Goal: Task Accomplishment & Management: Manage account settings

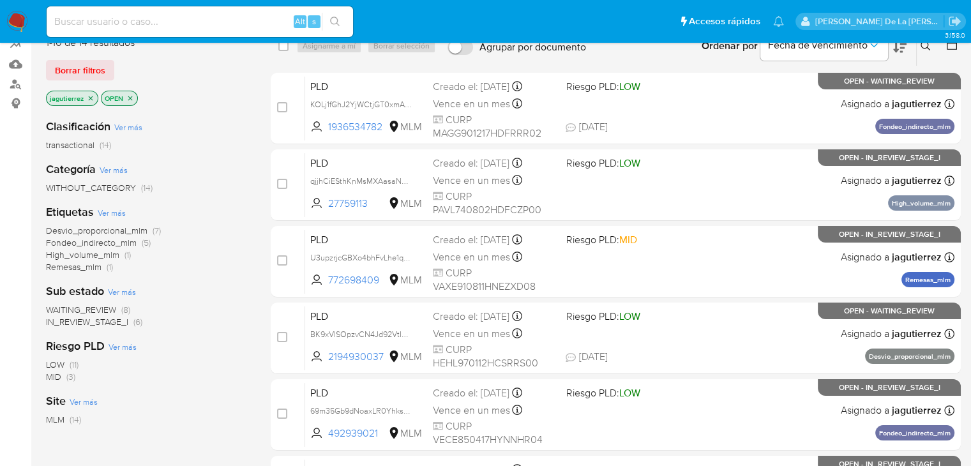
scroll to position [128, 0]
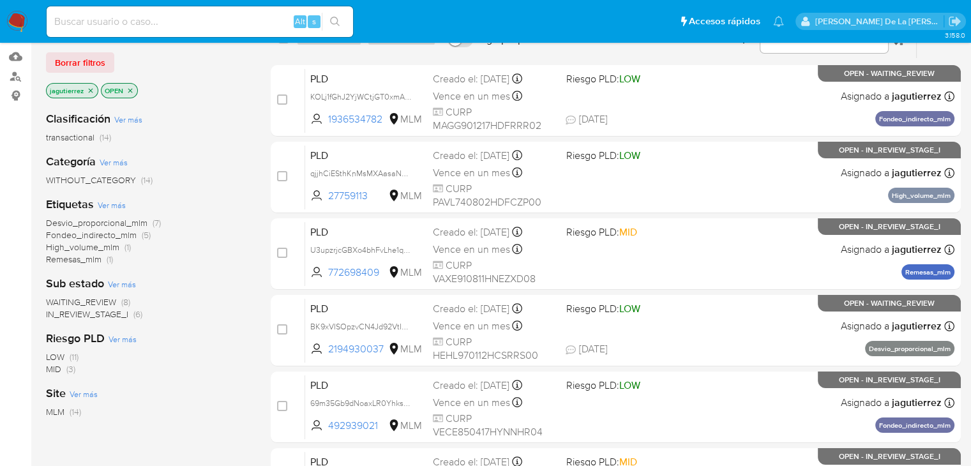
click at [82, 297] on span "WAITING_REVIEW" at bounding box center [81, 302] width 70 height 13
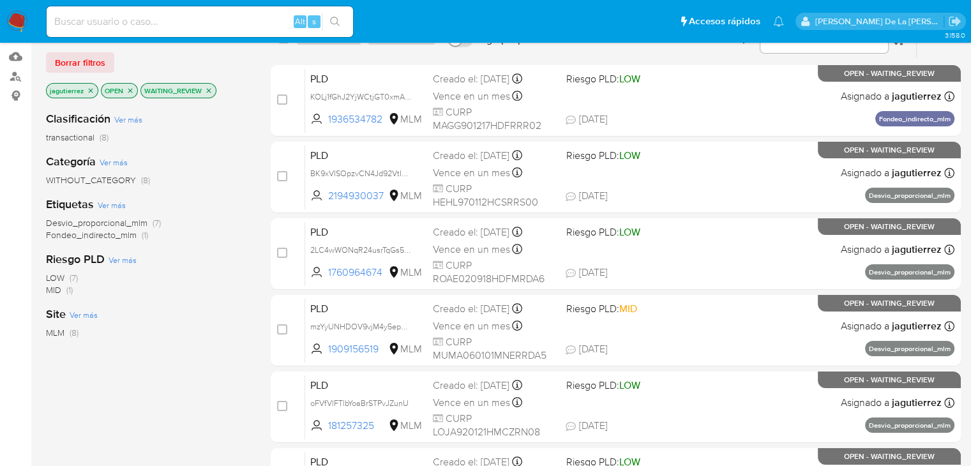
click at [206, 88] on icon "close-filter" at bounding box center [209, 91] width 8 height 8
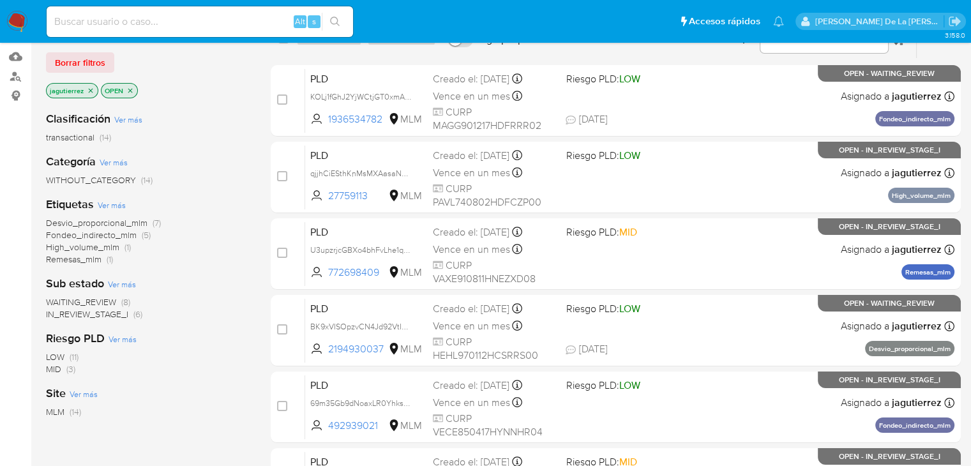
click at [91, 315] on span "IN_REVIEW_STAGE_I" at bounding box center [87, 314] width 82 height 13
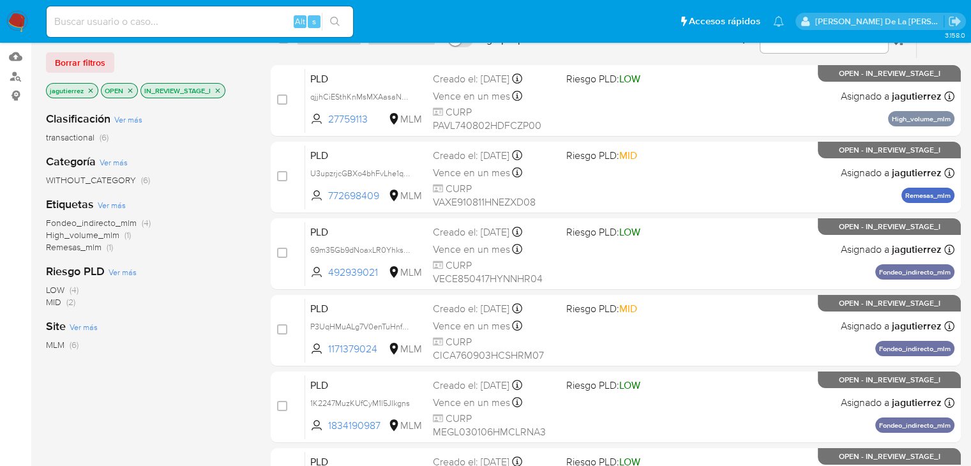
click at [80, 223] on span "Fondeo_indirecto_mlm" at bounding box center [91, 222] width 91 height 13
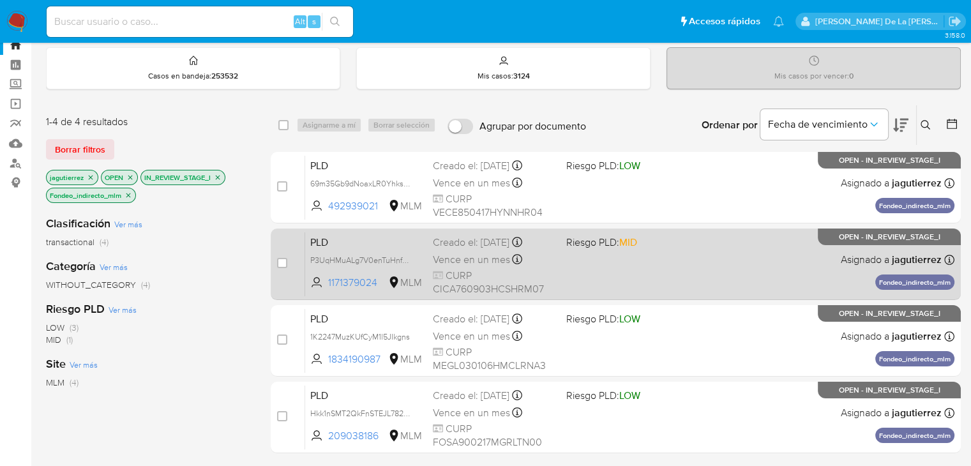
scroll to position [64, 0]
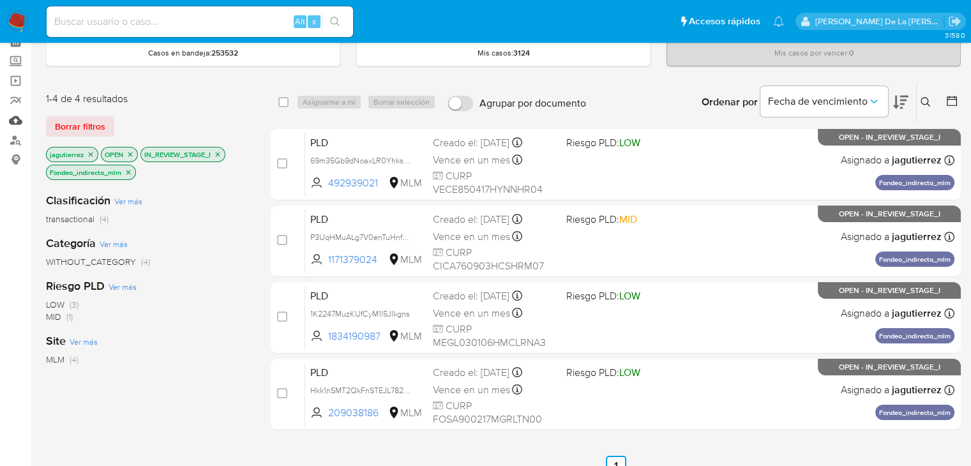
click at [15, 119] on link "Mulan" at bounding box center [76, 120] width 152 height 20
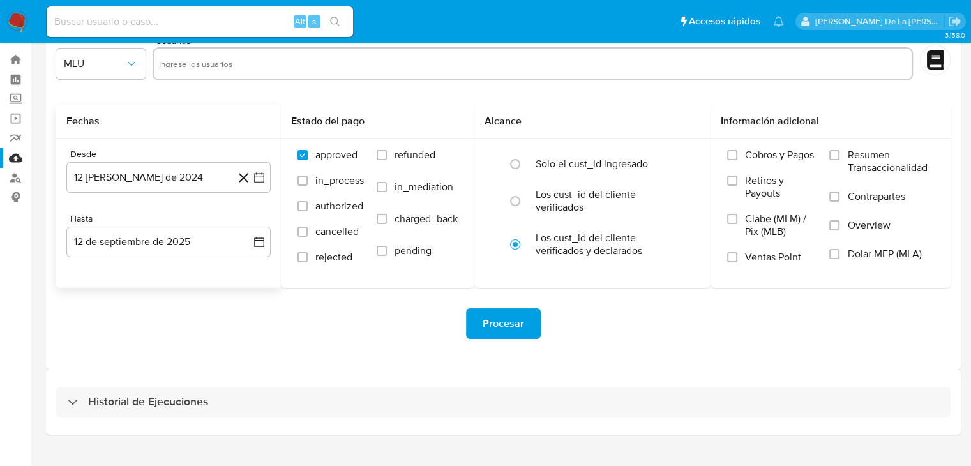
scroll to position [49, 0]
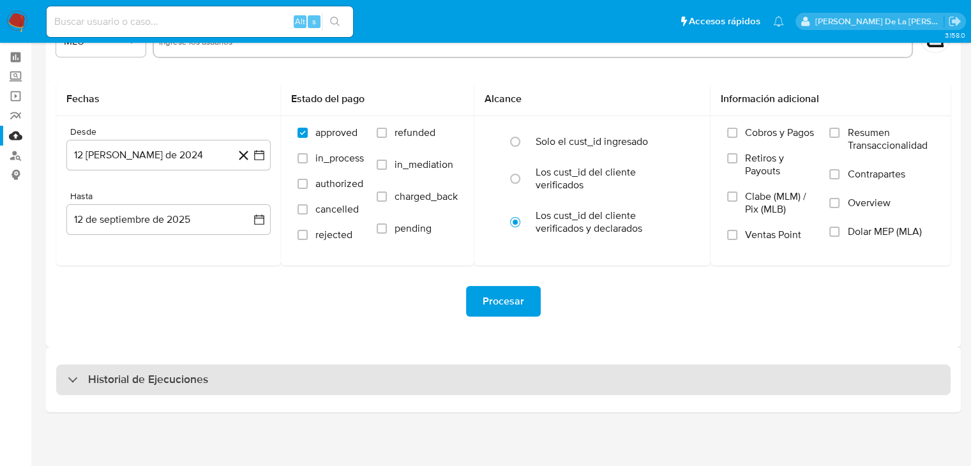
drag, startPoint x: 86, startPoint y: 363, endPoint x: 88, endPoint y: 371, distance: 8.1
click at [87, 368] on div "Historial de Ejecuciones" at bounding box center [503, 379] width 915 height 65
click at [88, 373] on h3 "Historial de Ejecuciones" at bounding box center [148, 379] width 120 height 15
select select "10"
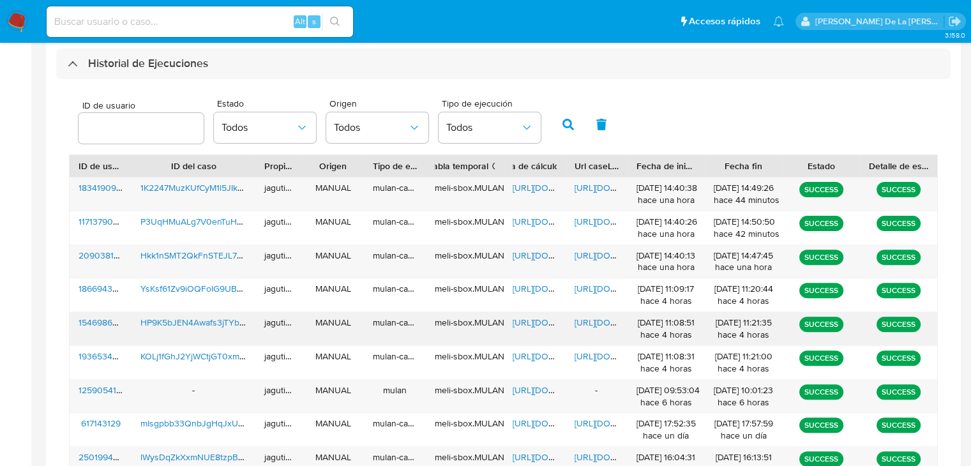
scroll to position [368, 0]
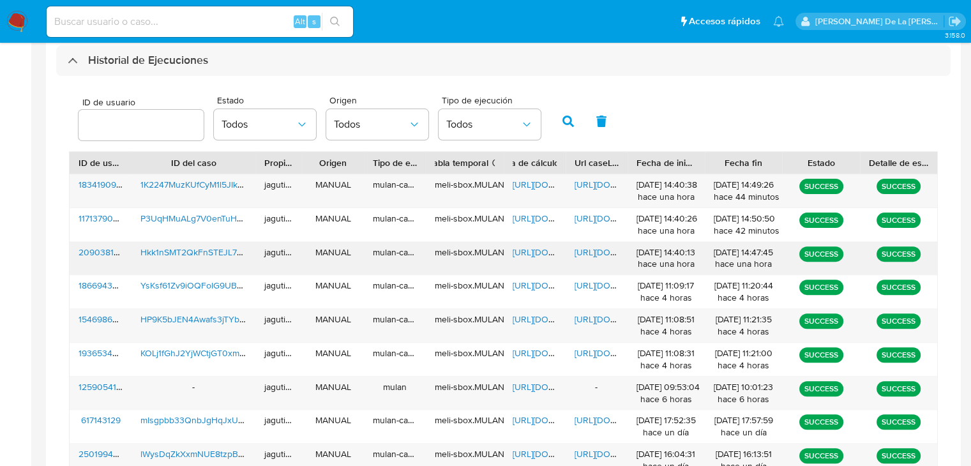
click at [547, 253] on span "https://docs.google.com/spreadsheets/d/1p1-A8szNCYZasaOl73WYvxrBtE2AsNmMajdvolu…" at bounding box center [557, 252] width 88 height 13
click at [613, 252] on span "https://docs.google.com/document/d/162-eoR41i7qumWy-OEVWCXZWdqakmja0y-h1YWWfBnE…" at bounding box center [619, 252] width 88 height 13
click at [195, 251] on span "Hkk1nSMT2QkFnSTEJL782UBM" at bounding box center [203, 252] width 126 height 13
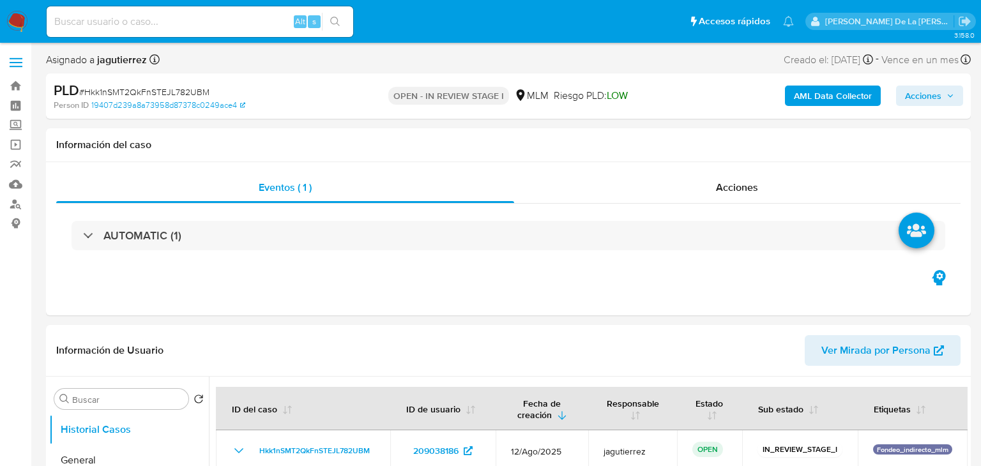
select select "10"
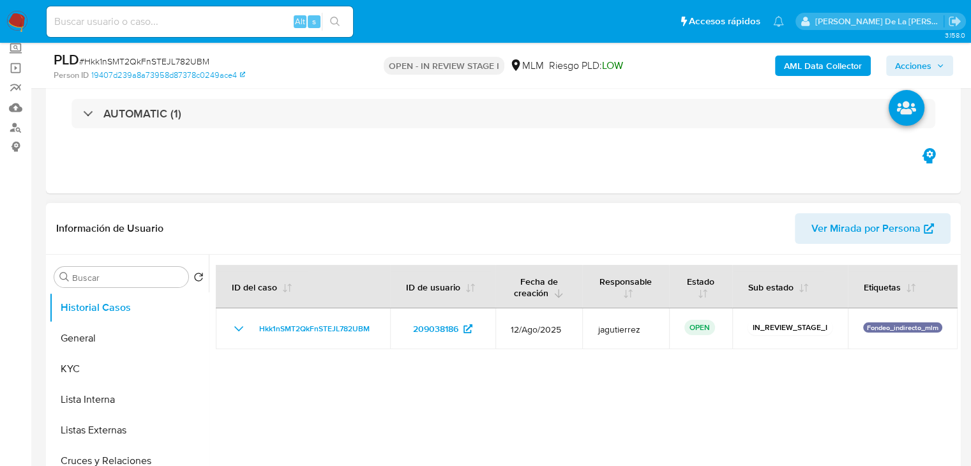
scroll to position [128, 0]
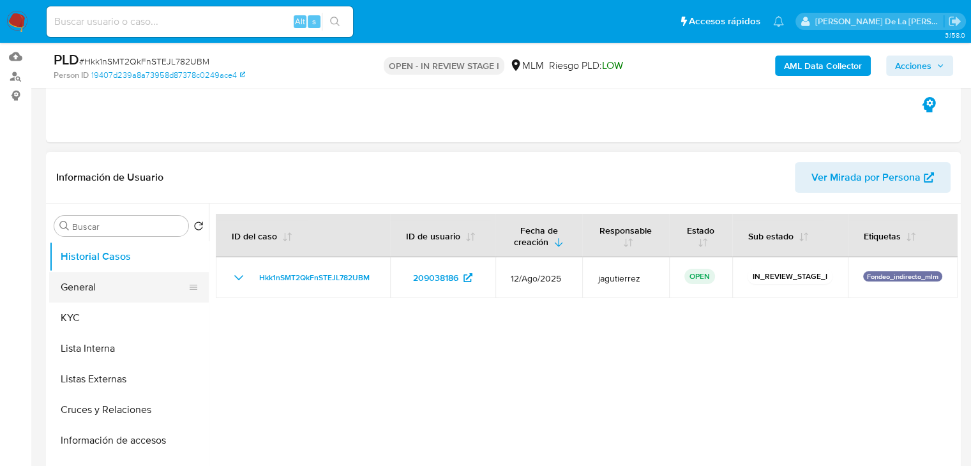
drag, startPoint x: 112, startPoint y: 289, endPoint x: 111, endPoint y: 299, distance: 10.3
click at [113, 292] on button "General" at bounding box center [123, 287] width 149 height 31
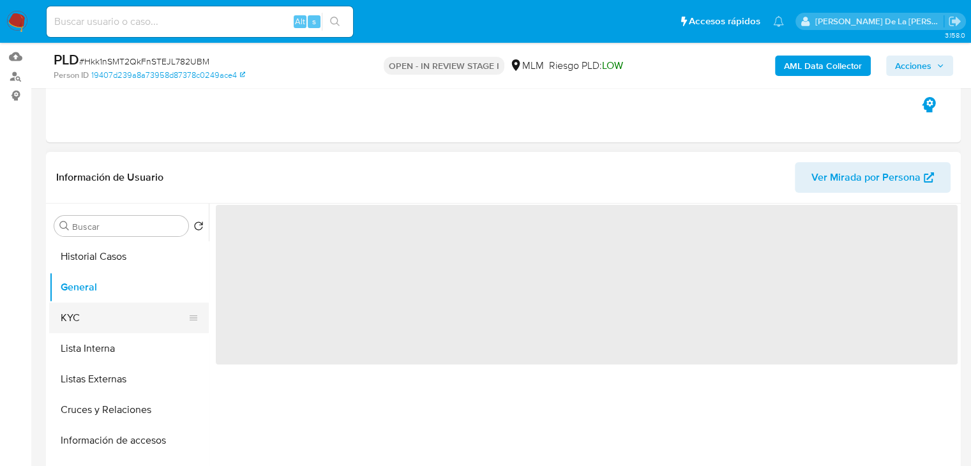
click at [94, 315] on button "KYC" at bounding box center [123, 318] width 149 height 31
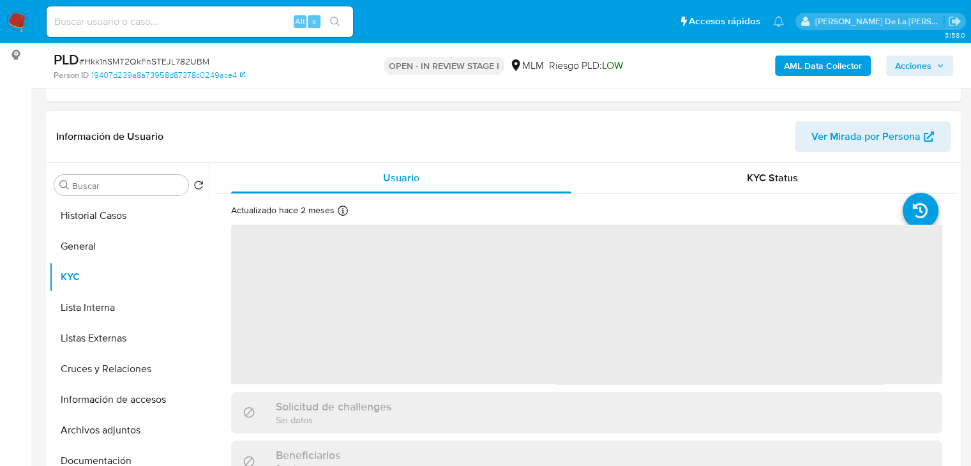
scroll to position [192, 0]
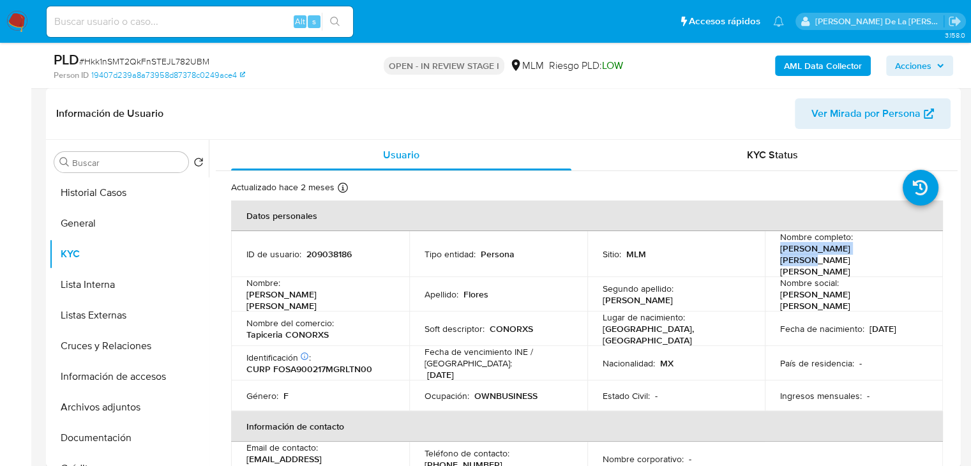
drag, startPoint x: 778, startPoint y: 253, endPoint x: 863, endPoint y: 251, distance: 85.6
click at [863, 251] on p "Ana Laura Flores Soto" at bounding box center [851, 260] width 142 height 34
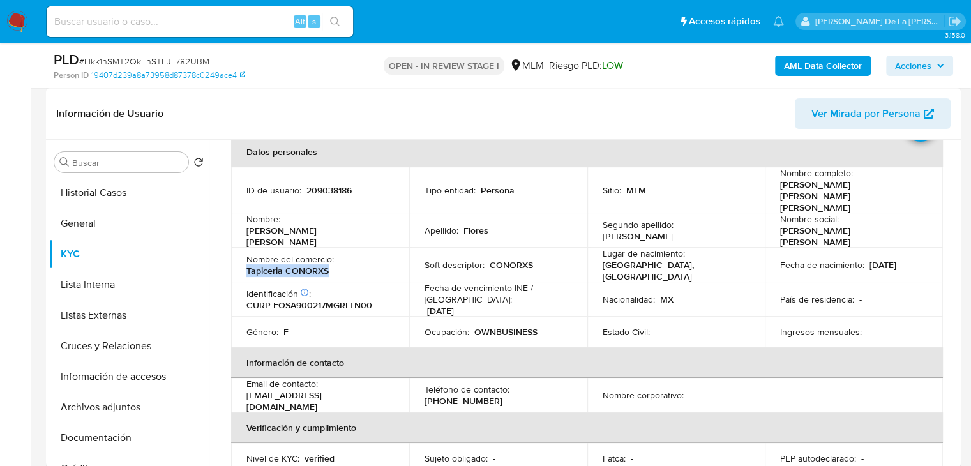
drag, startPoint x: 337, startPoint y: 247, endPoint x: 253, endPoint y: 253, distance: 84.5
click at [246, 257] on td "Nombre del comercio : Tapiceria CONORXS" at bounding box center [320, 265] width 178 height 34
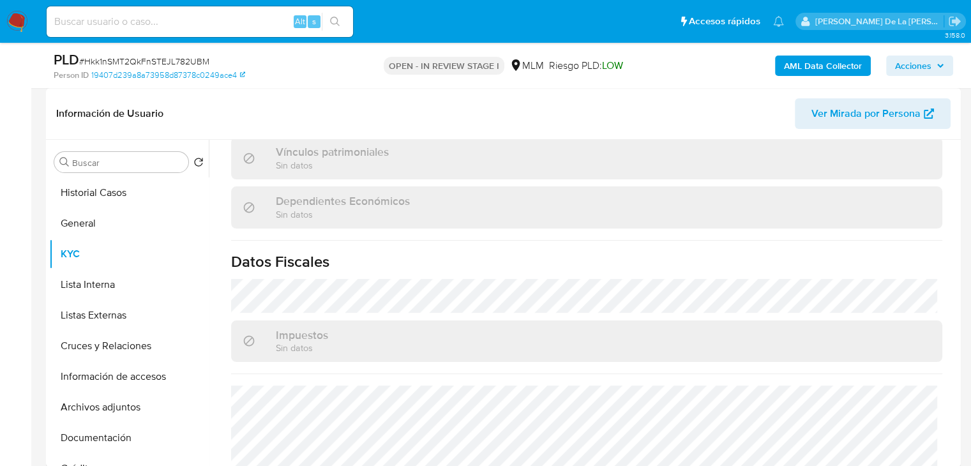
scroll to position [766, 0]
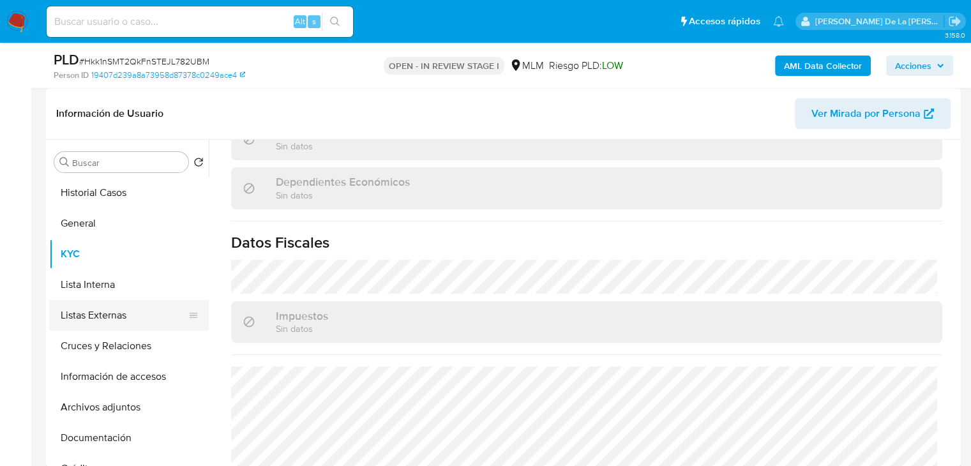
click at [117, 323] on button "Listas Externas" at bounding box center [123, 315] width 149 height 31
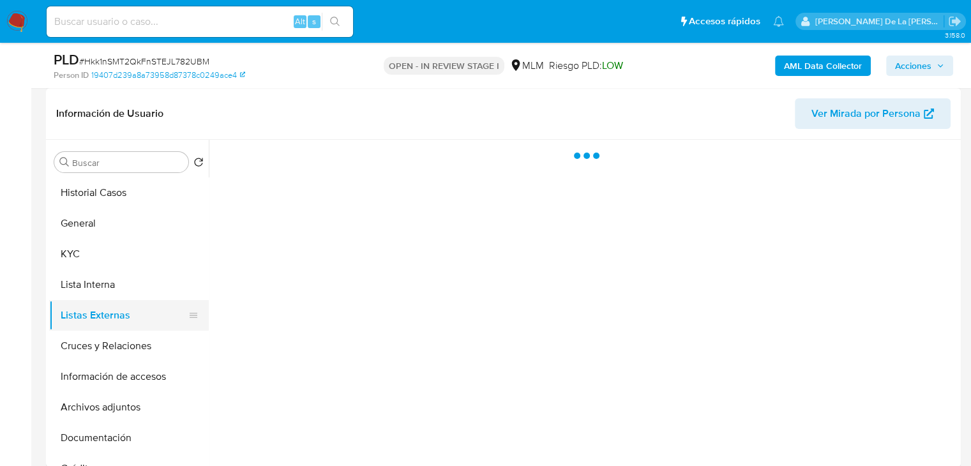
scroll to position [0, 0]
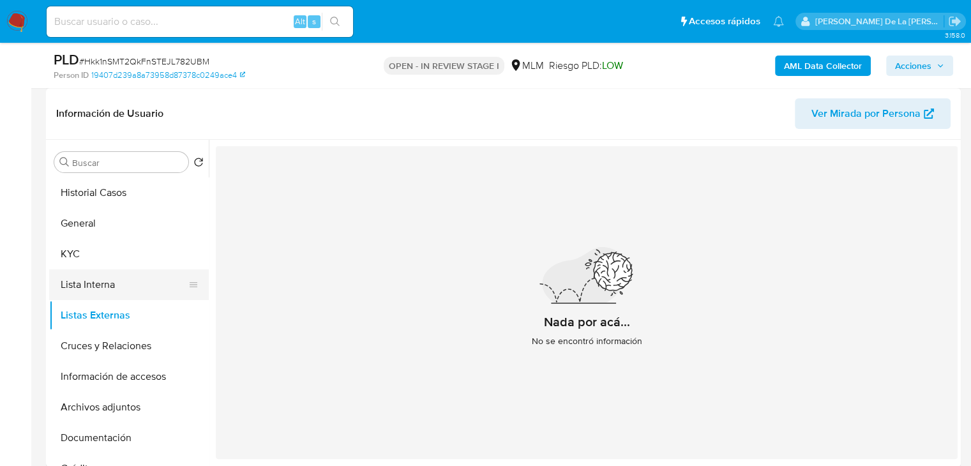
click at [117, 274] on button "Lista Interna" at bounding box center [123, 284] width 149 height 31
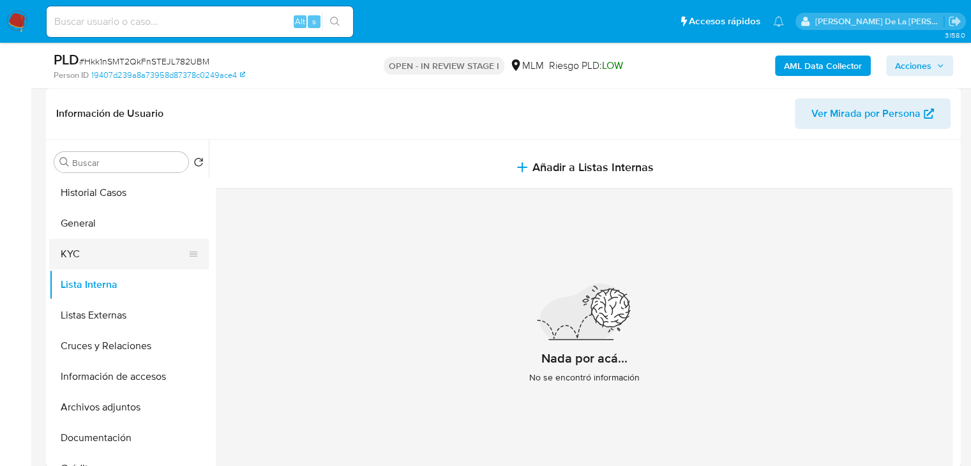
click at [144, 264] on button "KYC" at bounding box center [123, 254] width 149 height 31
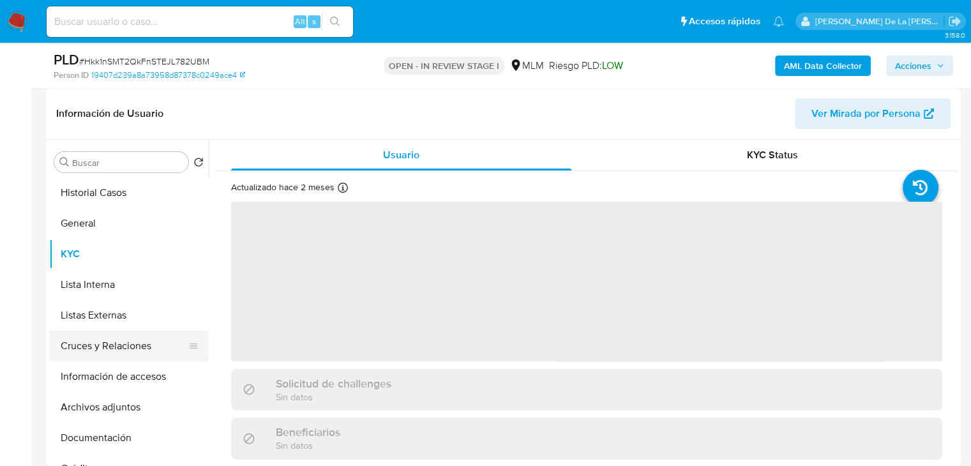
click at [166, 335] on button "Cruces y Relaciones" at bounding box center [123, 346] width 149 height 31
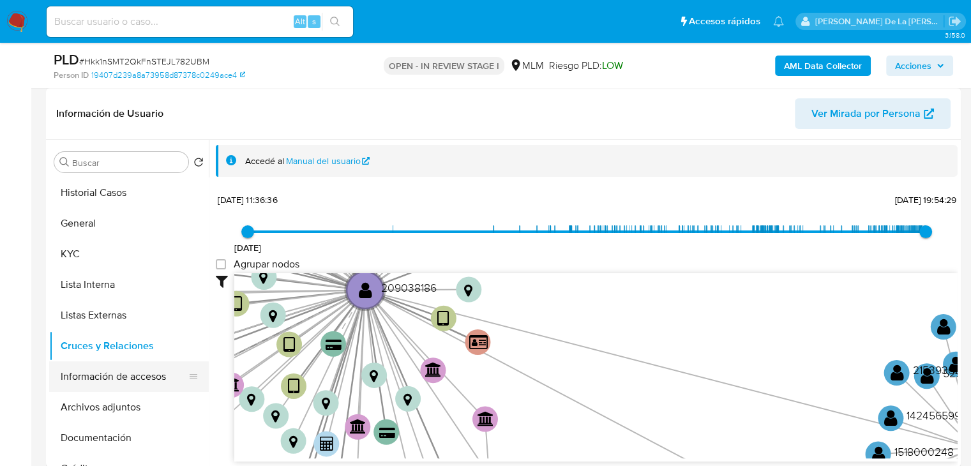
click at [142, 376] on button "Información de accesos" at bounding box center [123, 376] width 149 height 31
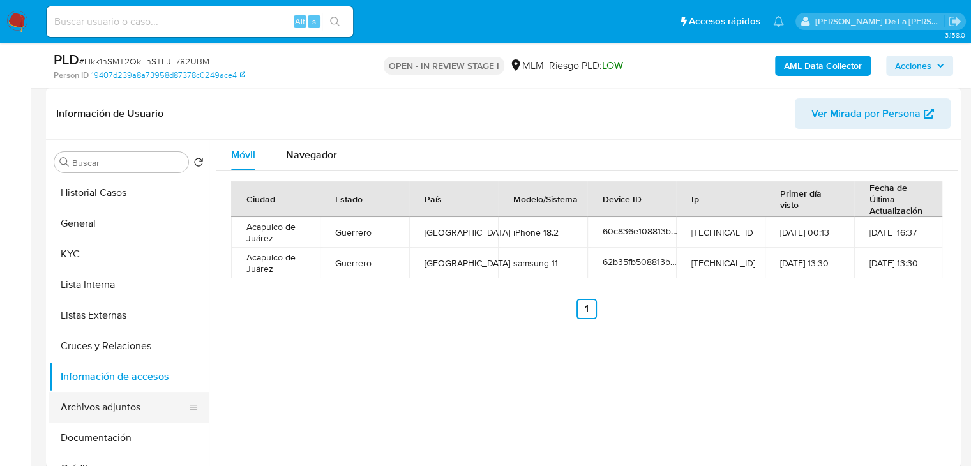
click at [149, 402] on button "Archivos adjuntos" at bounding box center [123, 407] width 149 height 31
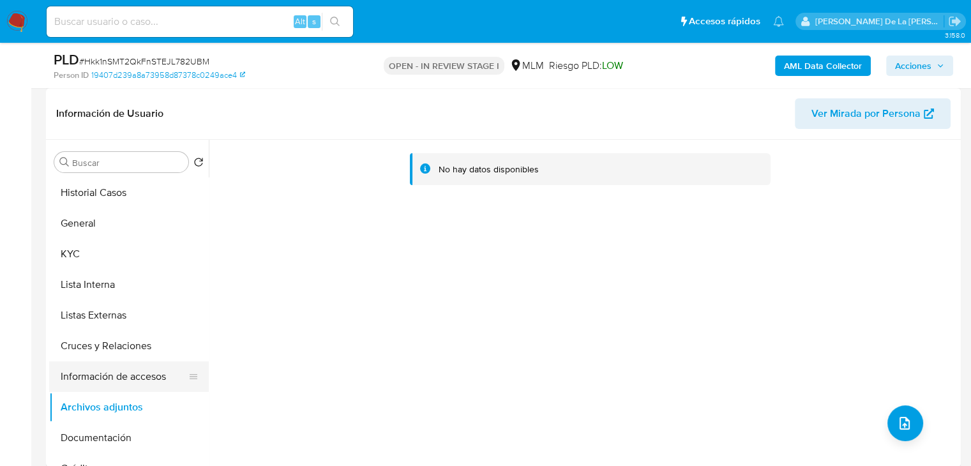
click at [142, 371] on button "Información de accesos" at bounding box center [123, 376] width 149 height 31
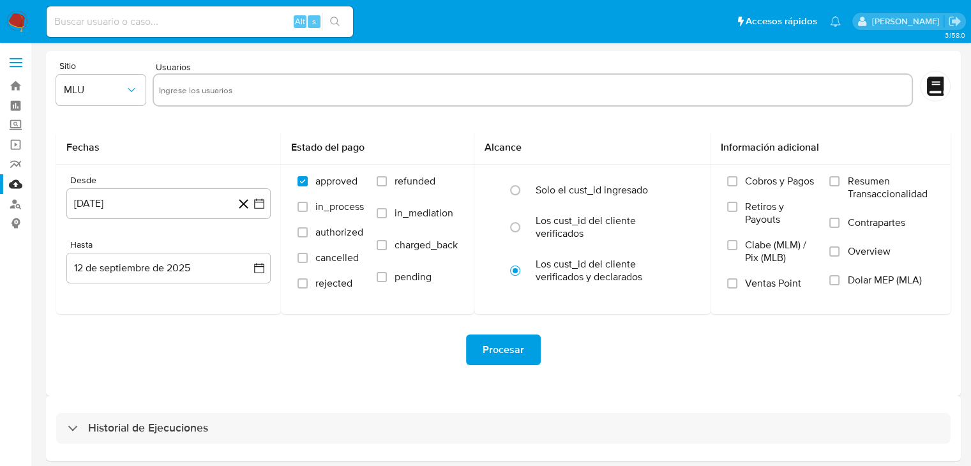
click at [20, 29] on img at bounding box center [17, 22] width 22 height 22
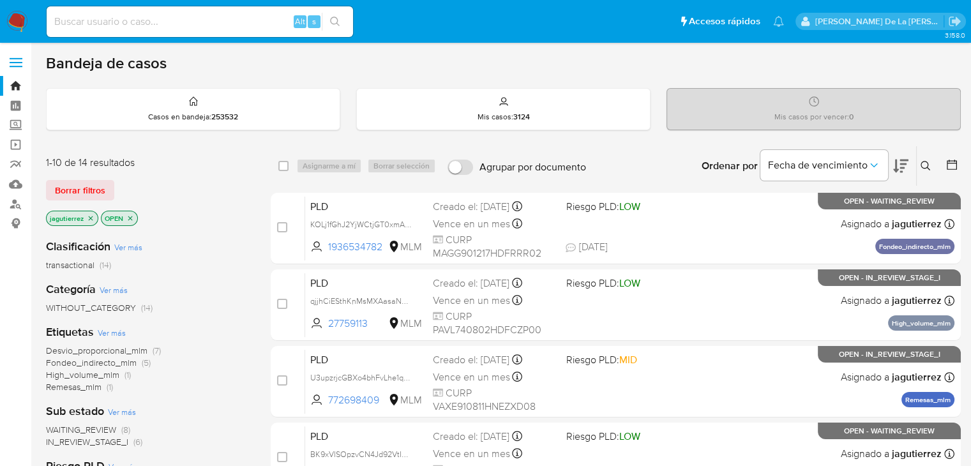
click at [91, 218] on icon "close-filter" at bounding box center [91, 218] width 4 height 4
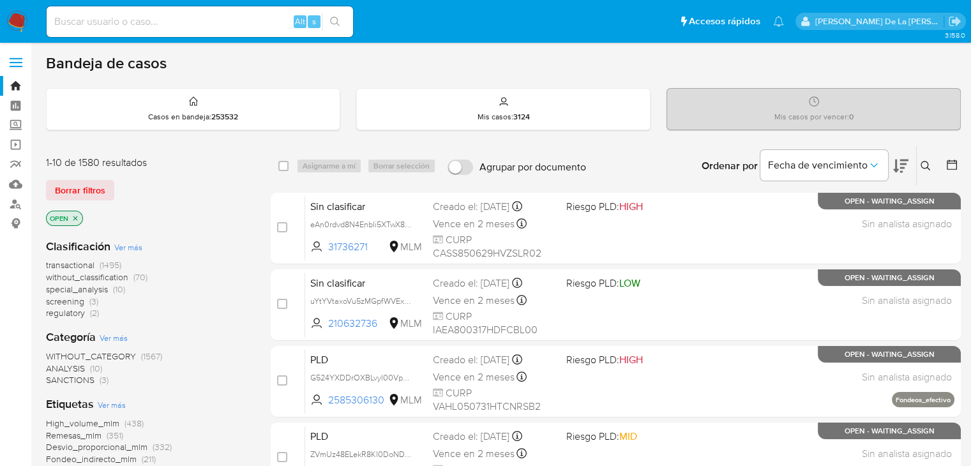
click at [61, 299] on span "screening" at bounding box center [65, 301] width 38 height 13
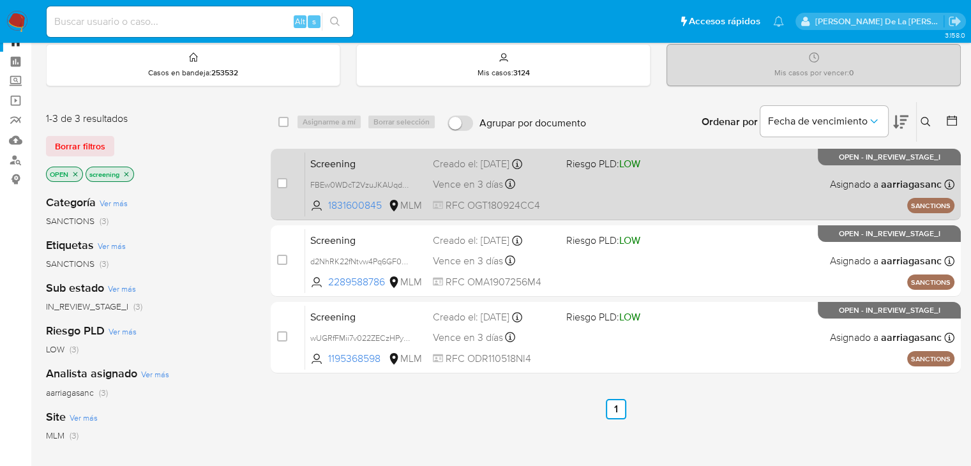
scroll to position [64, 0]
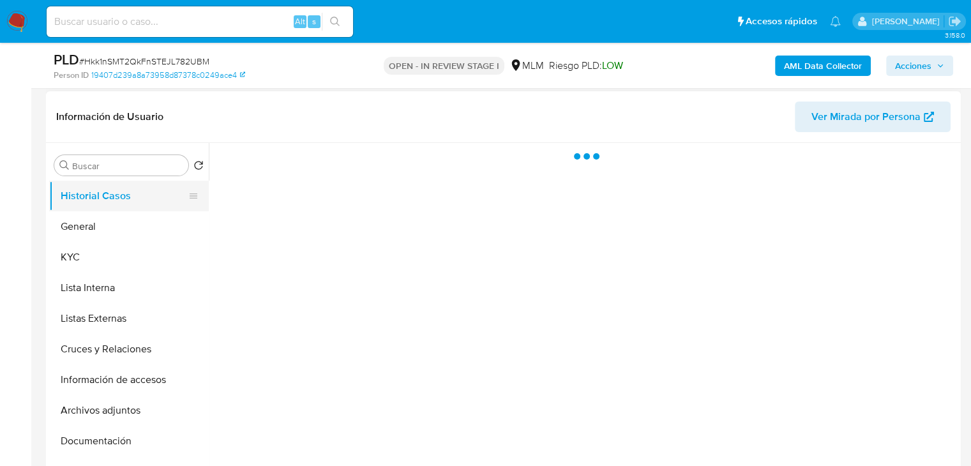
scroll to position [192, 0]
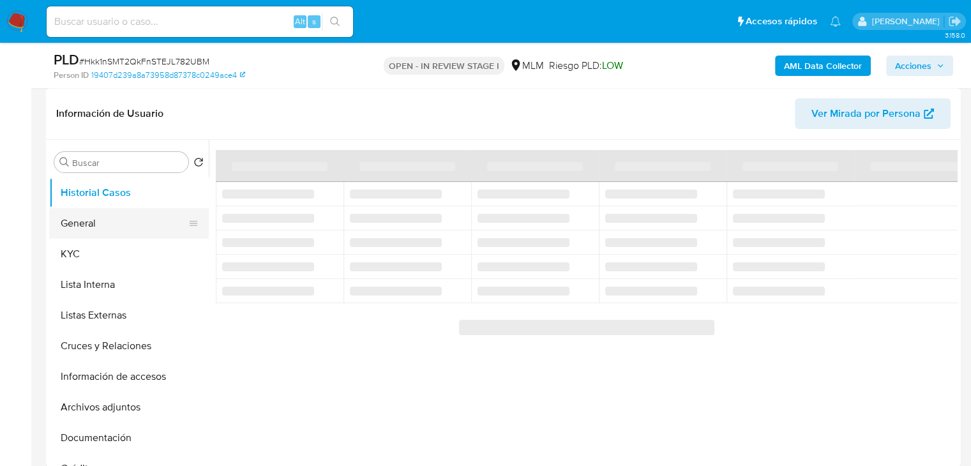
drag, startPoint x: 143, startPoint y: 200, endPoint x: 92, endPoint y: 227, distance: 57.7
click at [140, 202] on button "Historial Casos" at bounding box center [129, 192] width 160 height 31
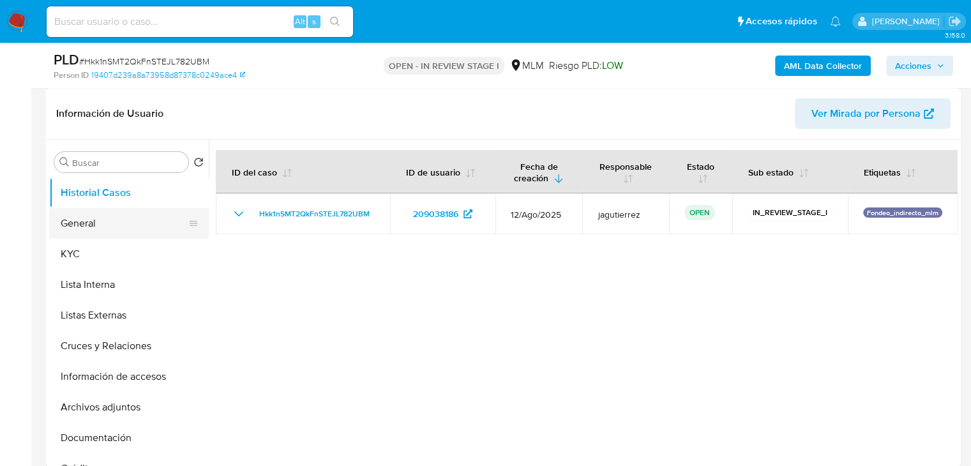
click at [92, 228] on button "General" at bounding box center [123, 223] width 149 height 31
select select "10"
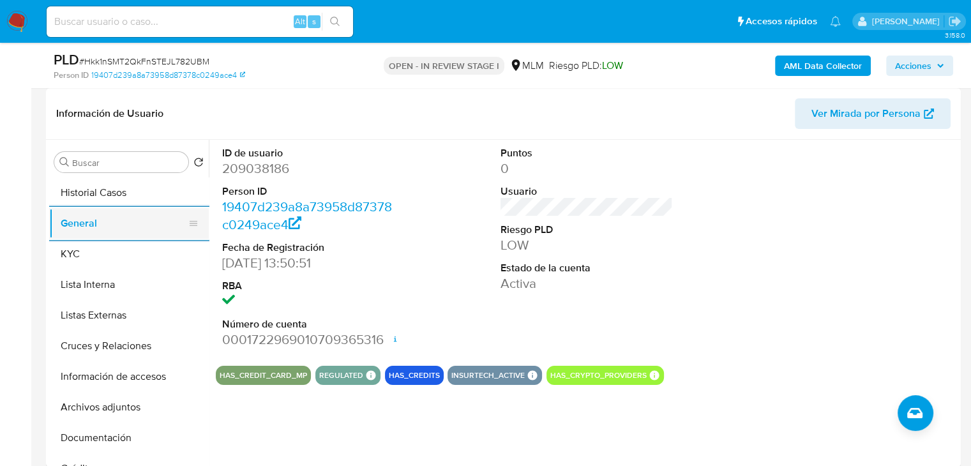
click at [129, 235] on button "General" at bounding box center [123, 223] width 149 height 31
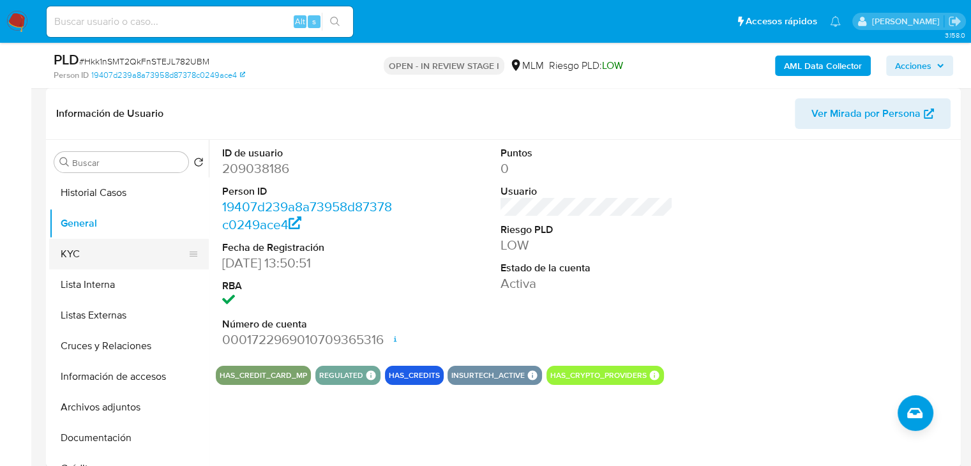
click at [108, 247] on button "KYC" at bounding box center [123, 254] width 149 height 31
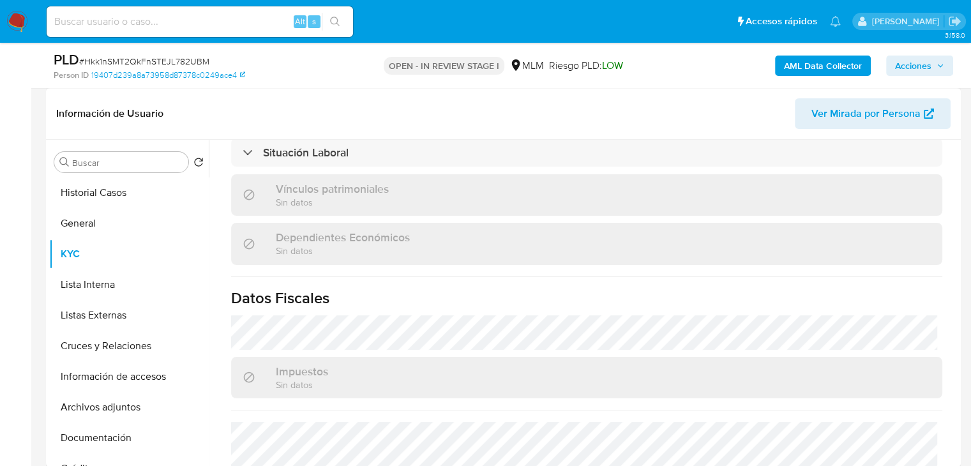
scroll to position [806, 0]
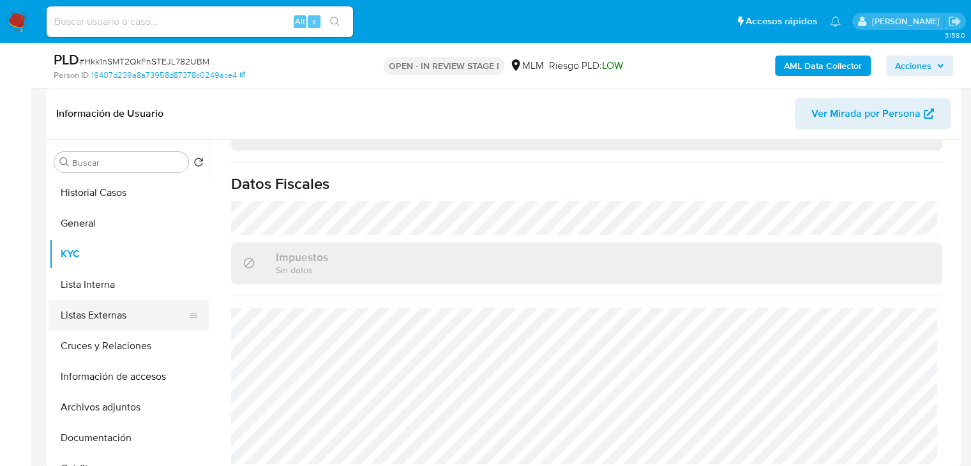
click at [90, 310] on button "Listas Externas" at bounding box center [123, 315] width 149 height 31
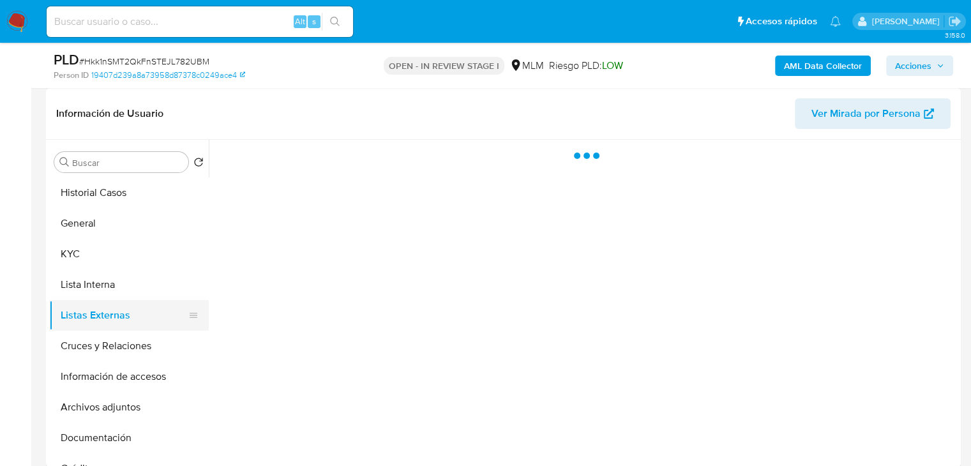
scroll to position [0, 0]
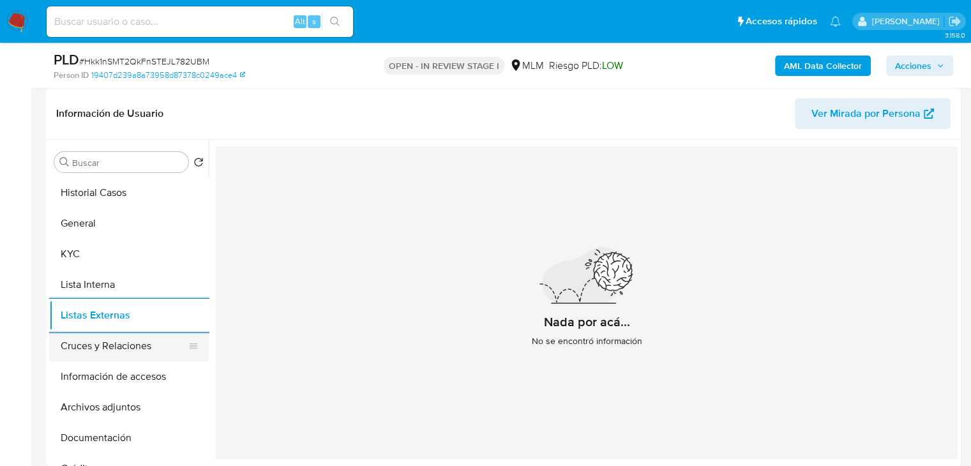
click at [98, 343] on button "Cruces y Relaciones" at bounding box center [123, 346] width 149 height 31
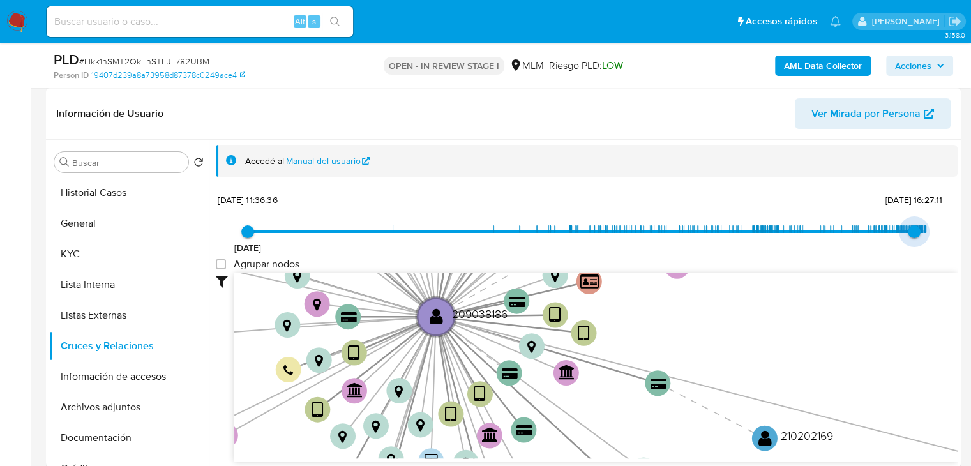
type input "1754013094000"
drag, startPoint x: 924, startPoint y: 232, endPoint x: 910, endPoint y: 235, distance: 14.4
click at [910, 235] on span "31/7/2025, 19:51:34" at bounding box center [916, 231] width 13 height 13
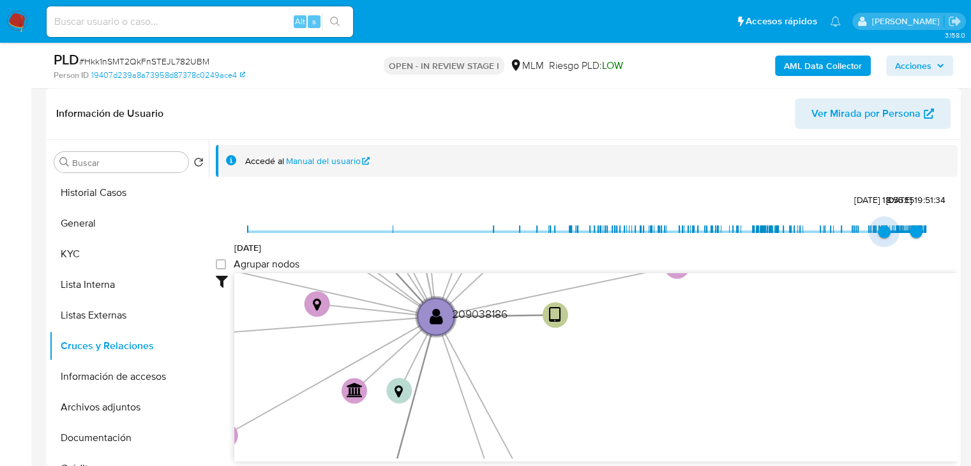
type input "1743606528000"
drag, startPoint x: 248, startPoint y: 228, endPoint x: 881, endPoint y: 265, distance: 634.3
click at [881, 265] on div "10/4/2018 2/4/2025, 9:08:48 31/7/2025, 19:51:34 Agrupar nodos Filtros Confianza…" at bounding box center [587, 348] width 742 height 317
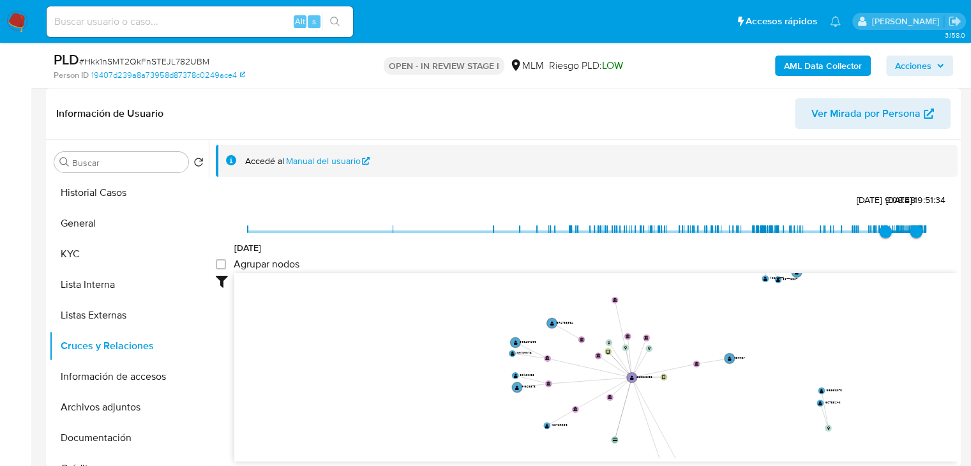
drag, startPoint x: 744, startPoint y: 349, endPoint x: 714, endPoint y: 385, distance: 47.2
click at [714, 385] on icon "device-6593141ad76fae8d3e40c9a7  user-209038186  209038186 device-60ff37d0088…" at bounding box center [595, 365] width 723 height 185
click at [117, 373] on button "Información de accesos" at bounding box center [123, 376] width 149 height 31
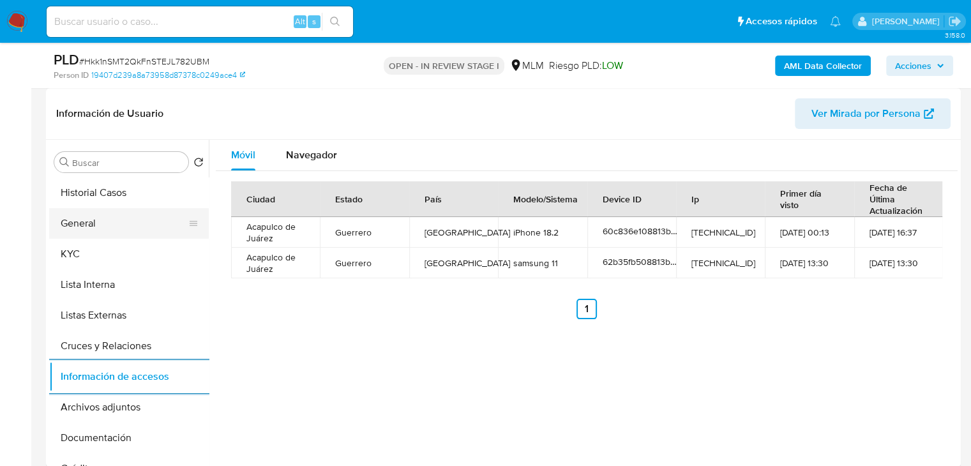
click at [98, 236] on button "General" at bounding box center [123, 223] width 149 height 31
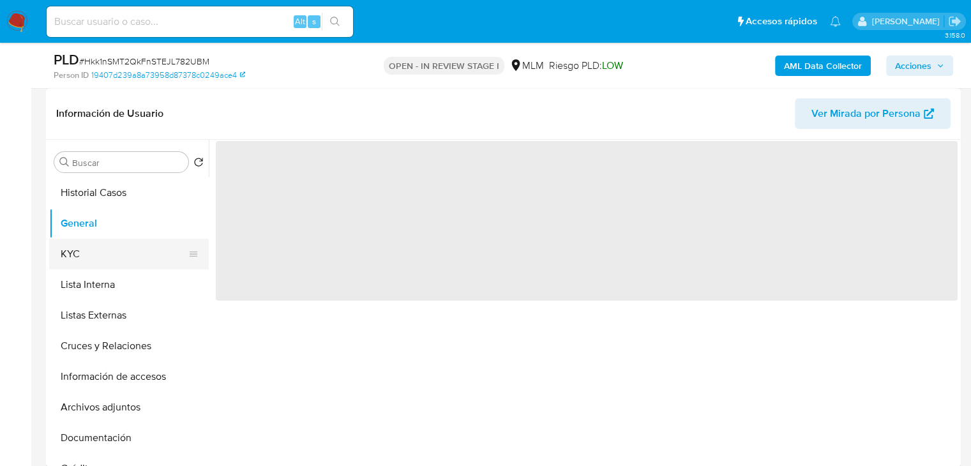
click at [89, 250] on button "KYC" at bounding box center [123, 254] width 149 height 31
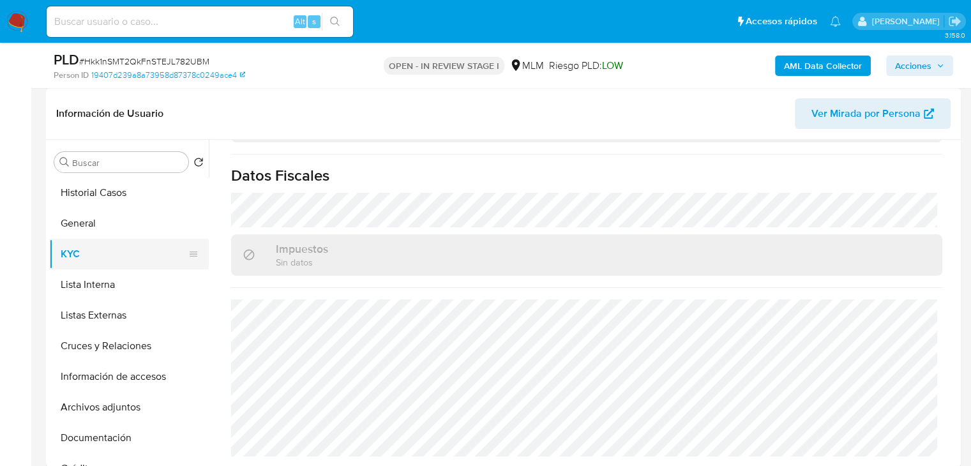
scroll to position [806, 0]
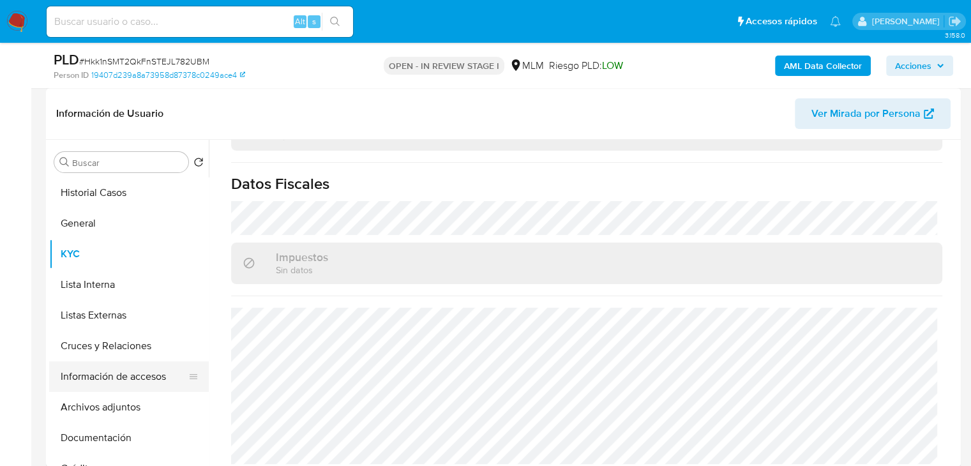
click at [130, 368] on button "Información de accesos" at bounding box center [123, 376] width 149 height 31
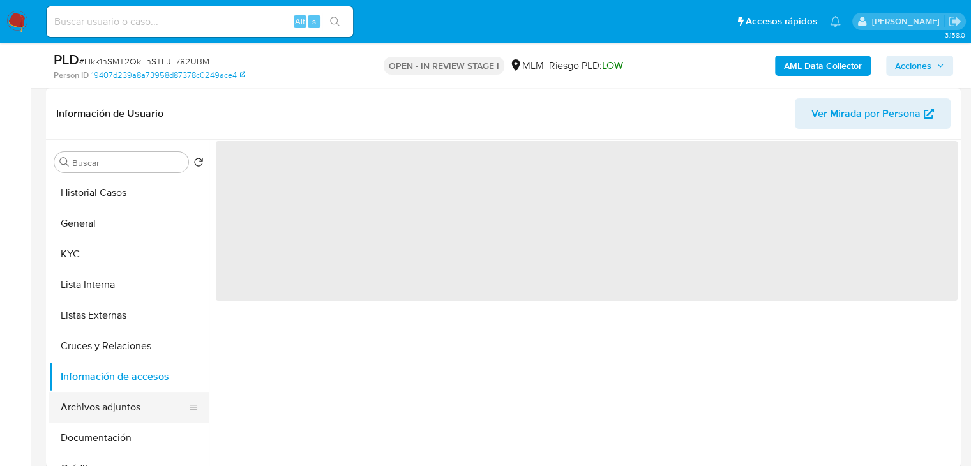
click at [105, 402] on button "Archivos adjuntos" at bounding box center [123, 407] width 149 height 31
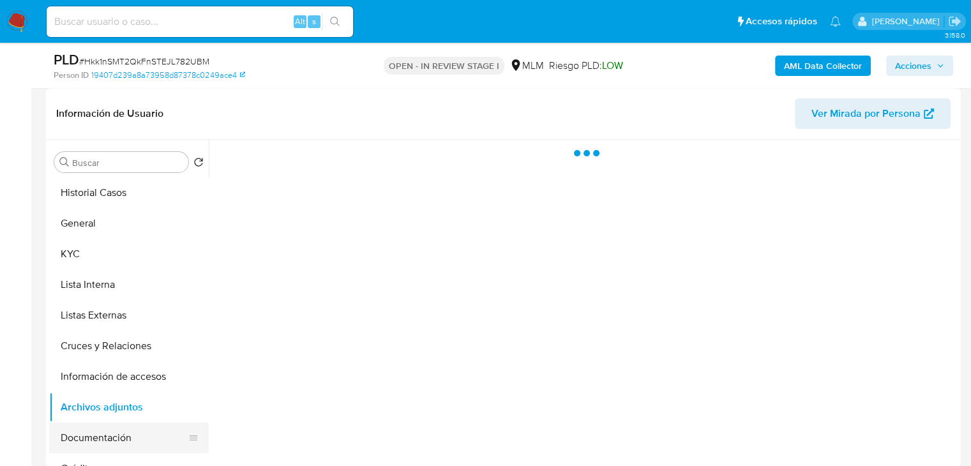
click at [100, 428] on button "Documentación" at bounding box center [123, 438] width 149 height 31
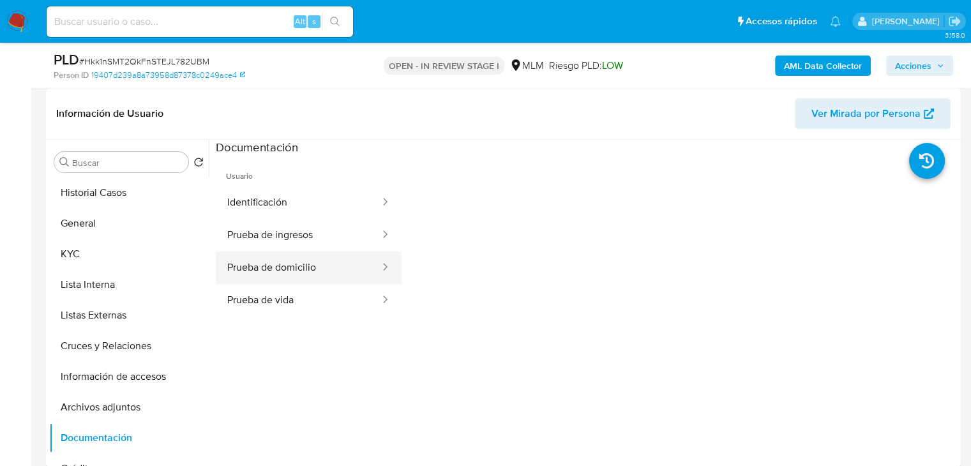
click at [290, 260] on button "Prueba de domicilio" at bounding box center [298, 268] width 165 height 33
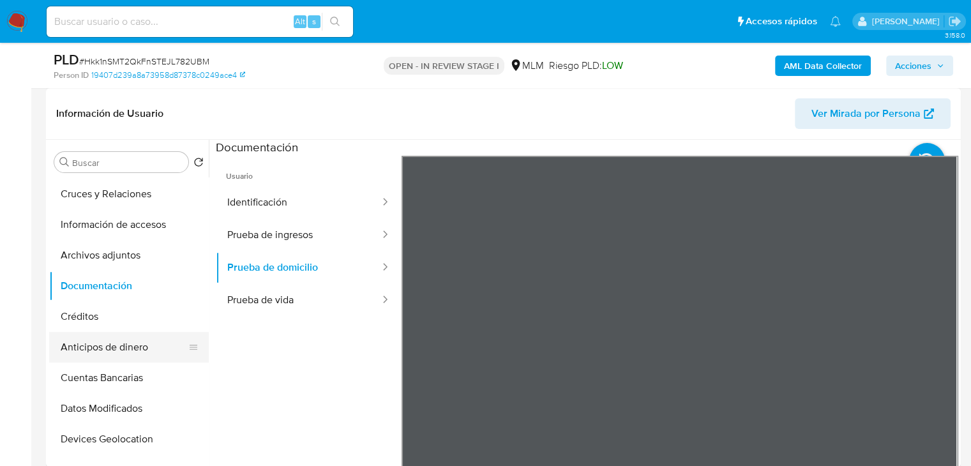
scroll to position [319, 0]
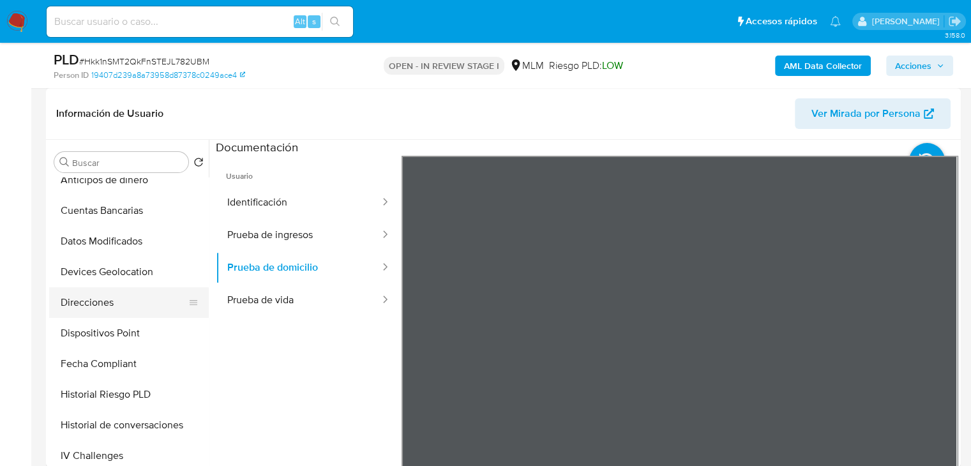
click at [94, 295] on button "Direcciones" at bounding box center [123, 302] width 149 height 31
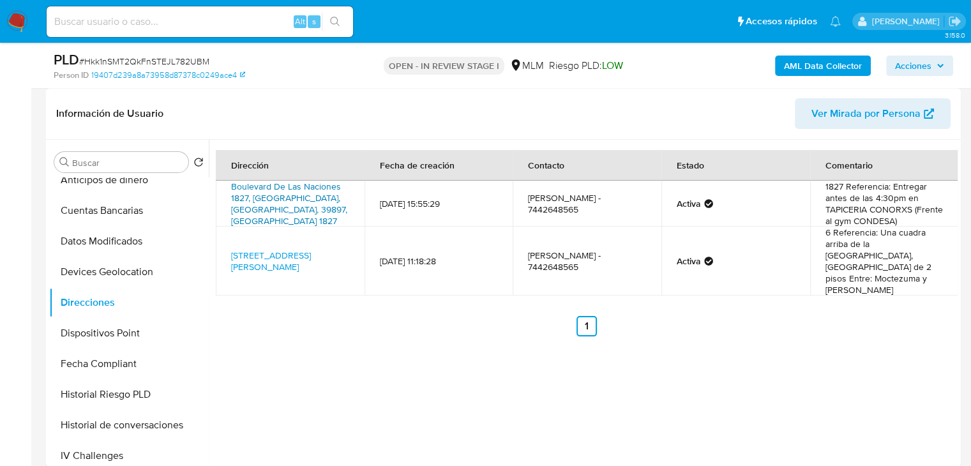
click at [247, 200] on link "Boulevard De Las Naciones 1827, Acapulco, Guerrero, 39897, Mexico 1827" at bounding box center [289, 203] width 116 height 47
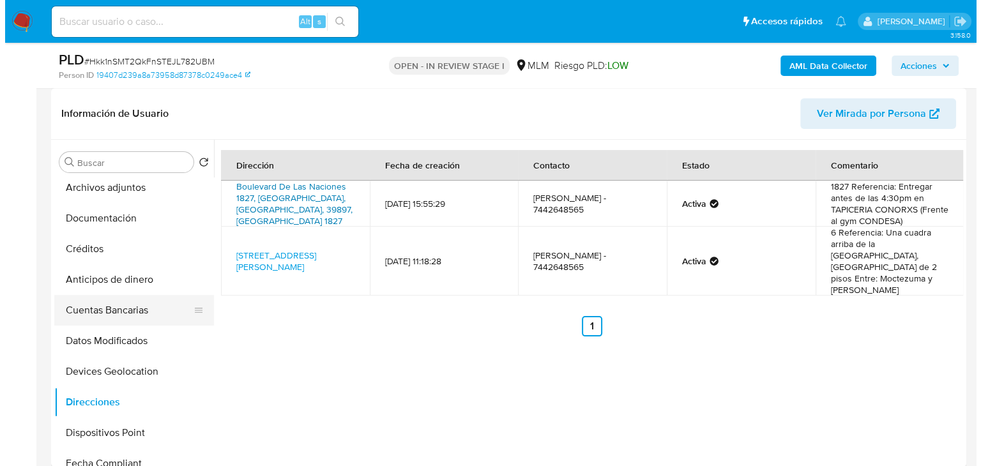
scroll to position [92, 0]
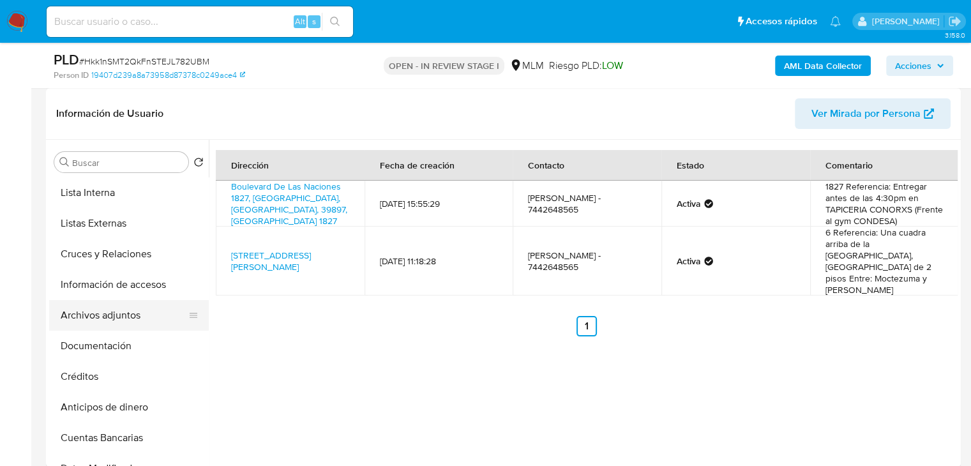
click at [123, 315] on button "Archivos adjuntos" at bounding box center [123, 315] width 149 height 31
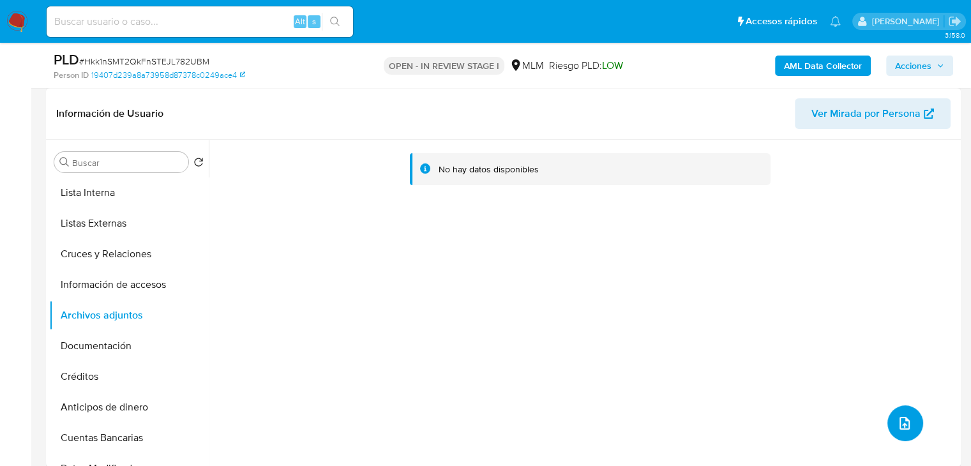
click at [899, 424] on icon "upload-file" at bounding box center [904, 423] width 10 height 13
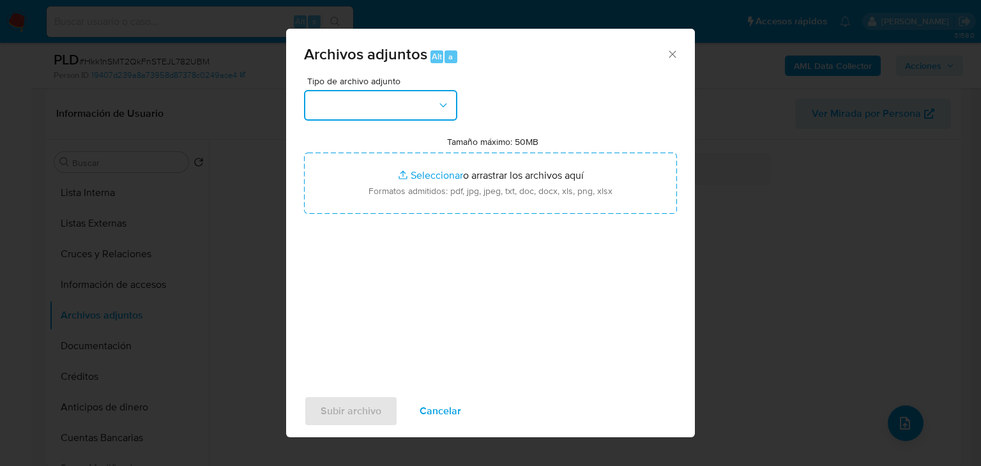
click at [373, 97] on button "button" at bounding box center [380, 105] width 153 height 31
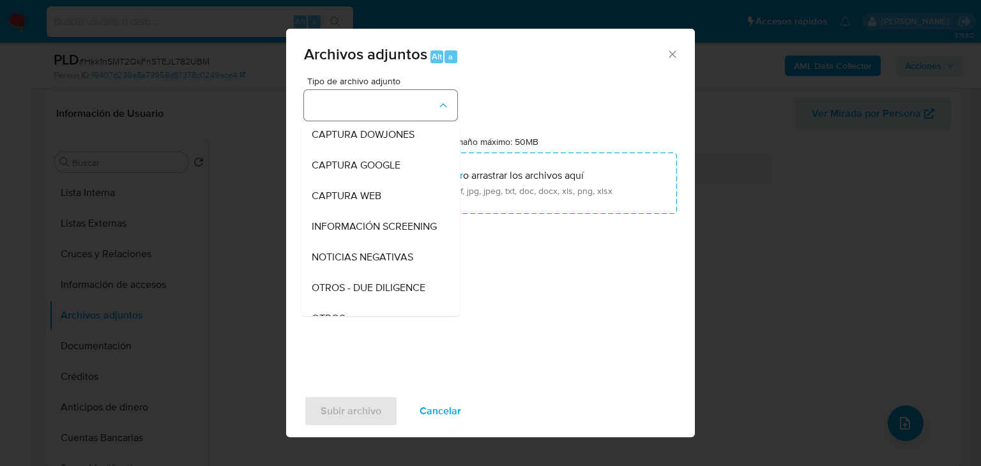
scroll to position [66, 0]
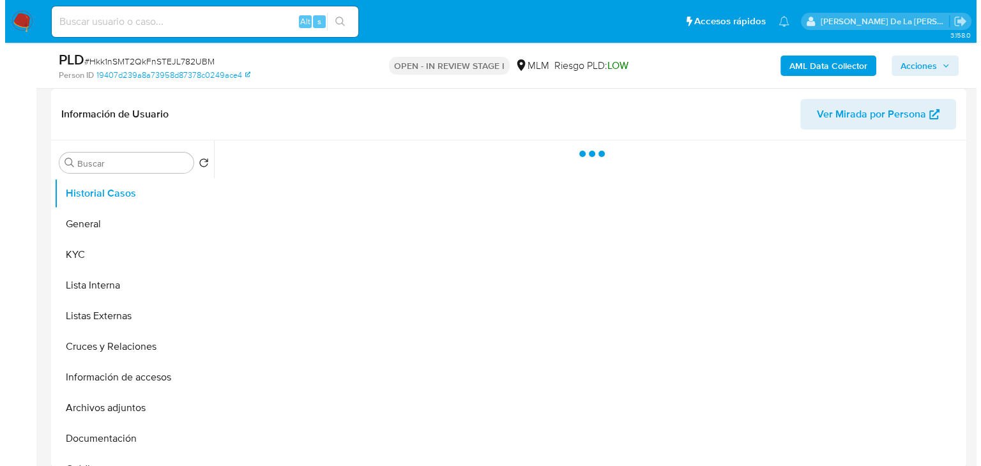
scroll to position [192, 0]
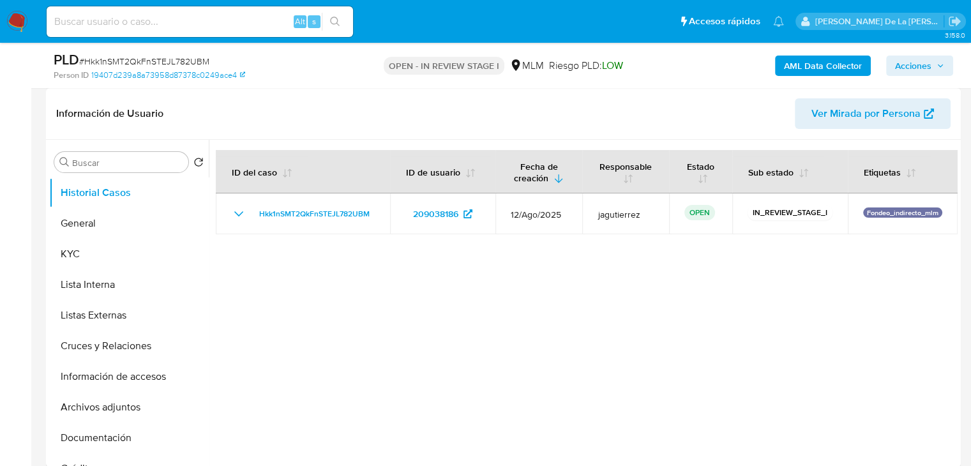
select select "10"
click at [124, 407] on button "Archivos adjuntos" at bounding box center [123, 407] width 149 height 31
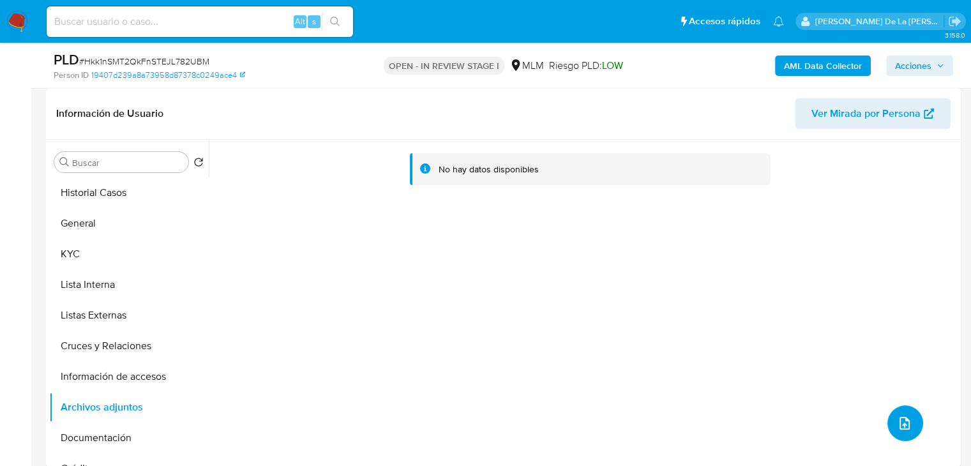
click at [897, 416] on span "upload-file" at bounding box center [904, 423] width 15 height 15
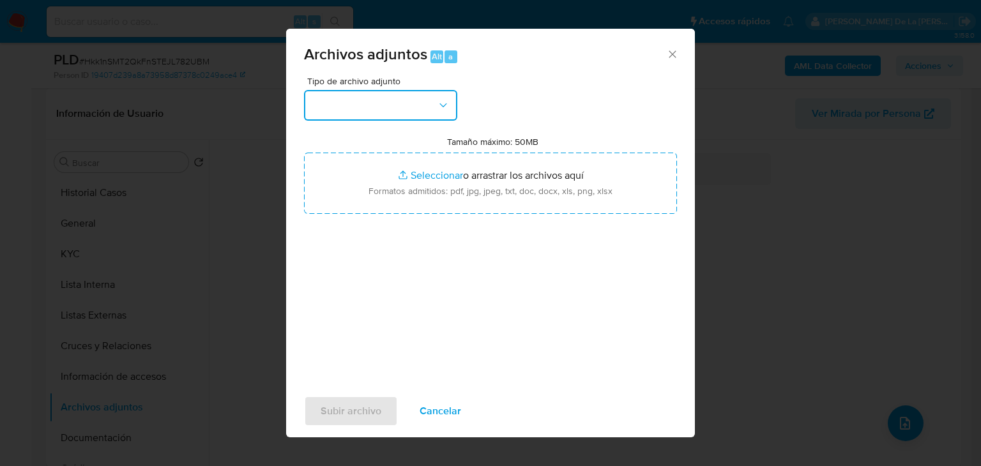
click at [388, 107] on button "button" at bounding box center [380, 105] width 153 height 31
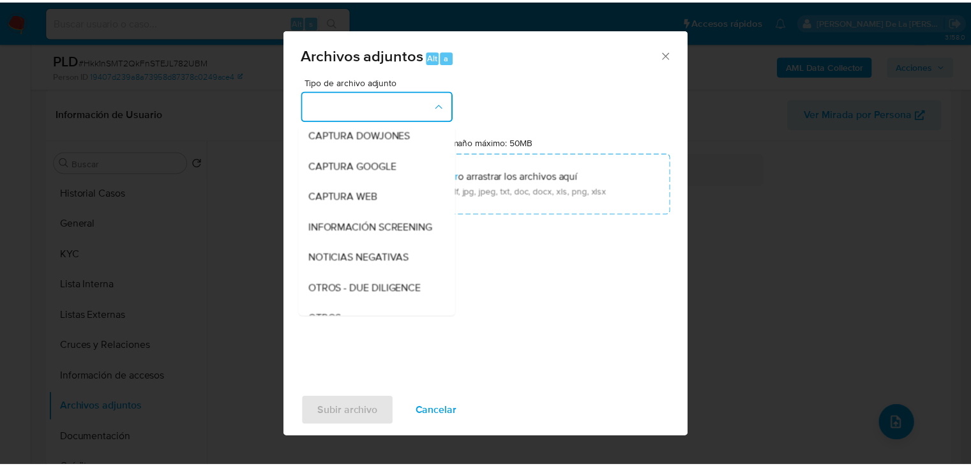
scroll to position [66, 0]
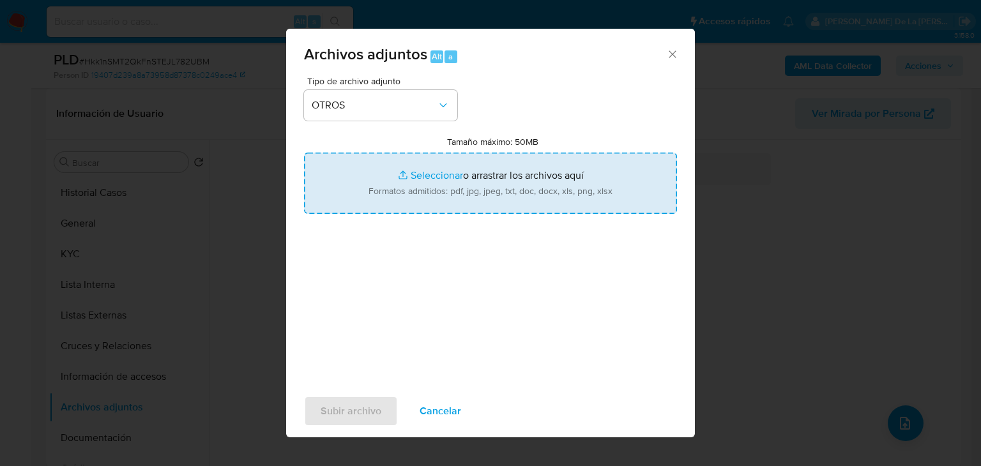
type input "C:\fakepath\209038186_ANA [PERSON_NAME] SOTO_AGO2025.pdf"
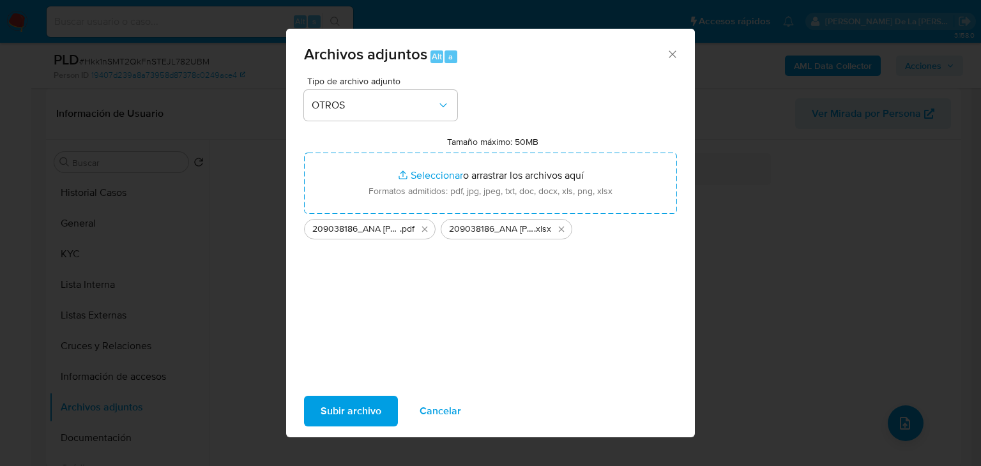
click at [338, 414] on span "Subir archivo" at bounding box center [350, 411] width 61 height 28
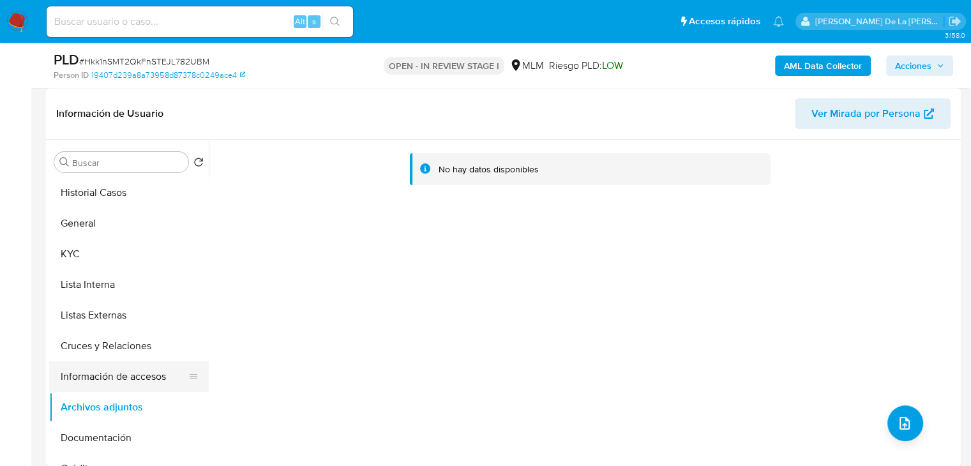
click at [123, 384] on button "Información de accesos" at bounding box center [123, 376] width 149 height 31
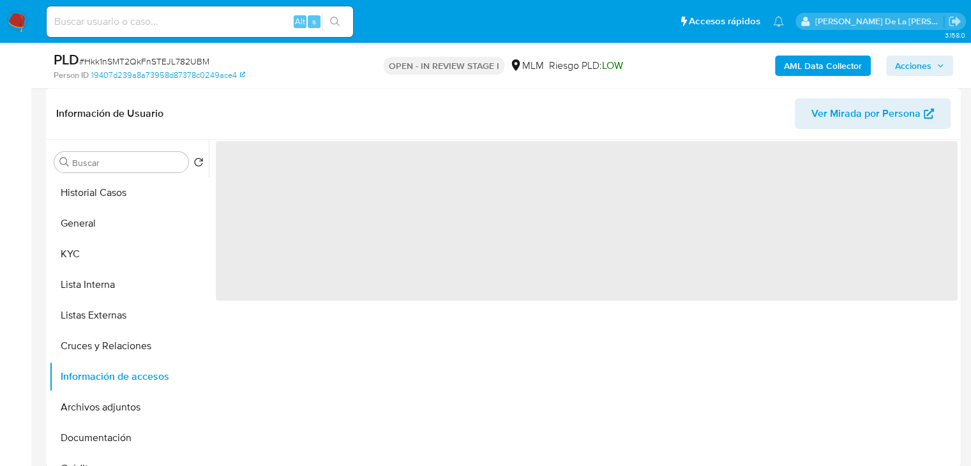
drag, startPoint x: 107, startPoint y: 402, endPoint x: 313, endPoint y: 368, distance: 208.8
click at [106, 402] on button "Archivos adjuntos" at bounding box center [129, 407] width 160 height 31
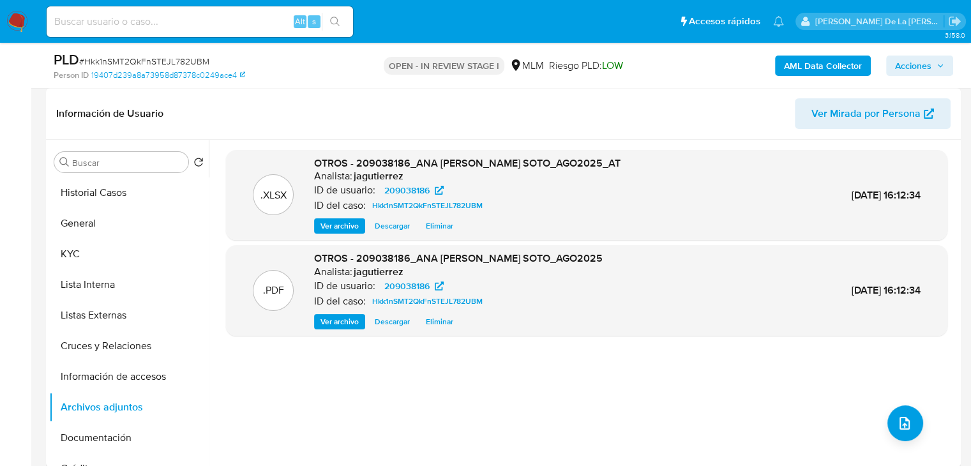
click at [933, 67] on span "Acciones" at bounding box center [919, 66] width 49 height 18
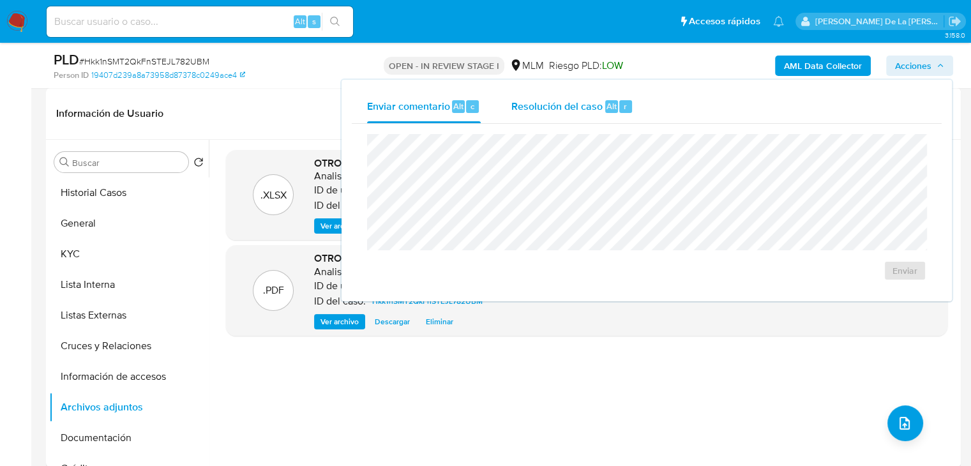
click at [562, 110] on span "Resolución del caso" at bounding box center [556, 105] width 91 height 15
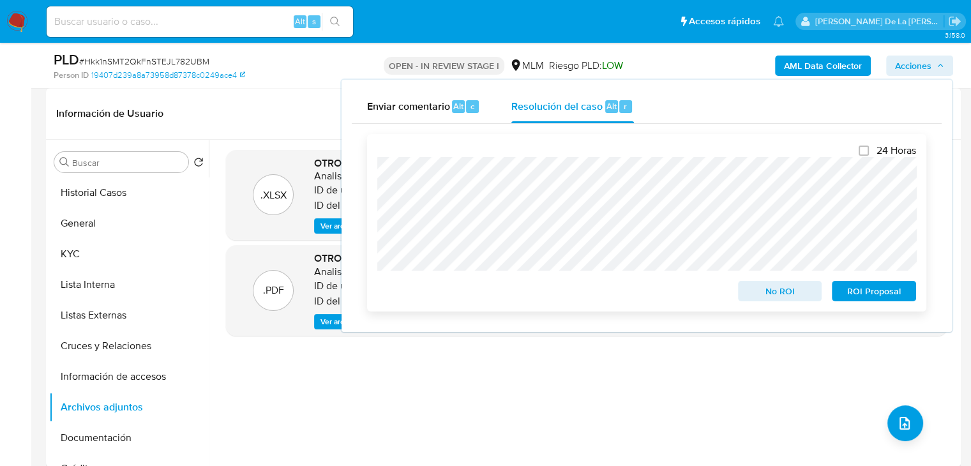
click at [773, 291] on span "No ROI" at bounding box center [780, 291] width 66 height 18
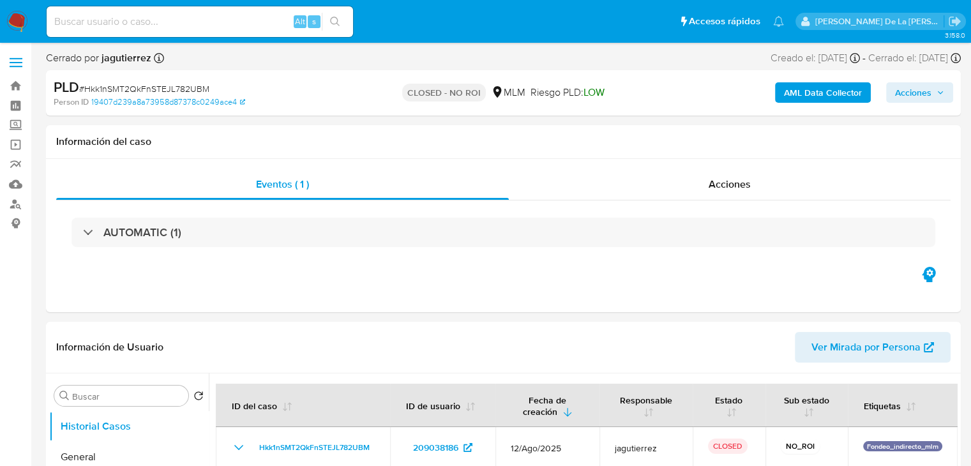
select select "10"
click at [23, 17] on img at bounding box center [17, 22] width 22 height 22
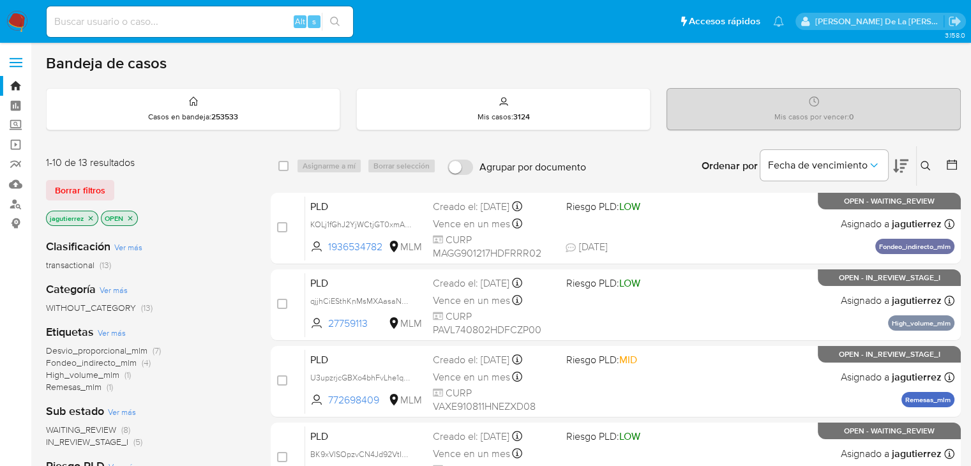
click at [87, 218] on icon "close-filter" at bounding box center [91, 218] width 8 height 8
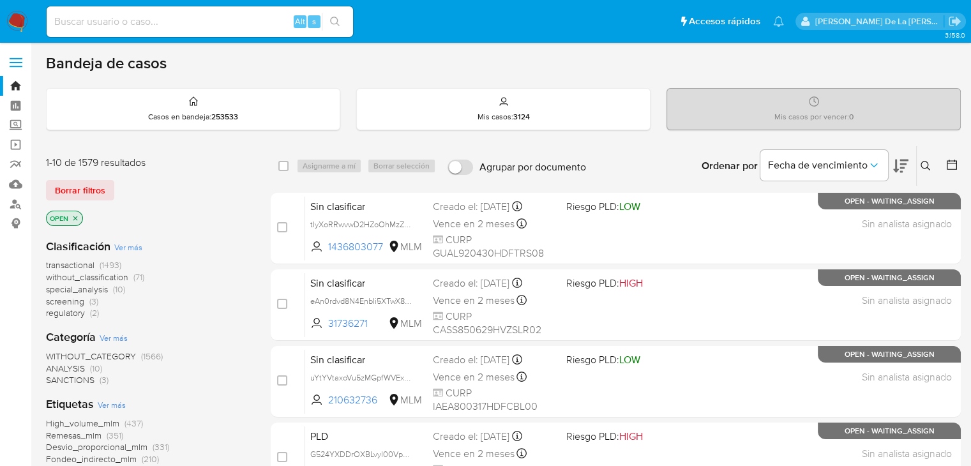
click at [82, 299] on span "screening" at bounding box center [65, 301] width 38 height 13
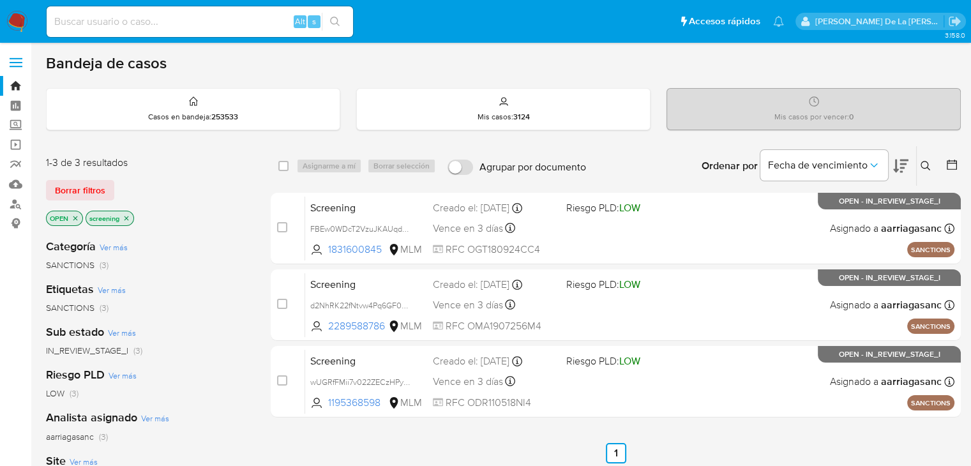
click at [24, 17] on img at bounding box center [17, 22] width 22 height 22
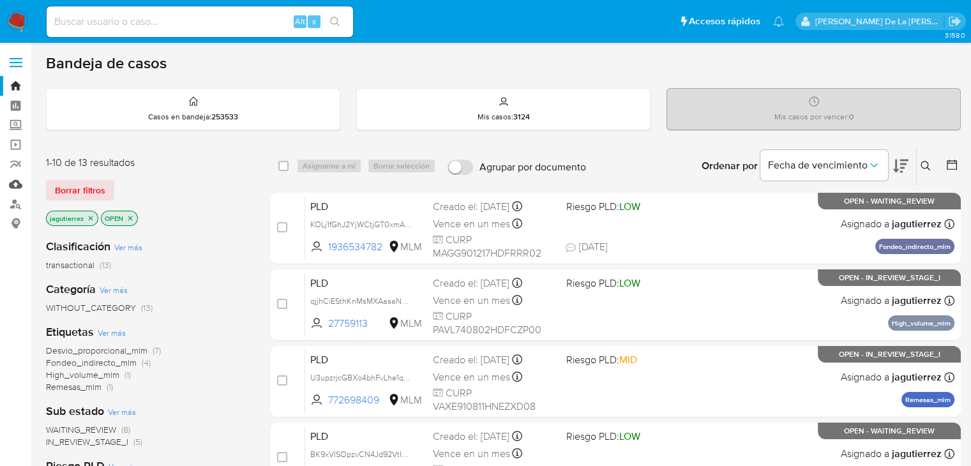
click at [20, 184] on link "Mulan" at bounding box center [76, 184] width 152 height 20
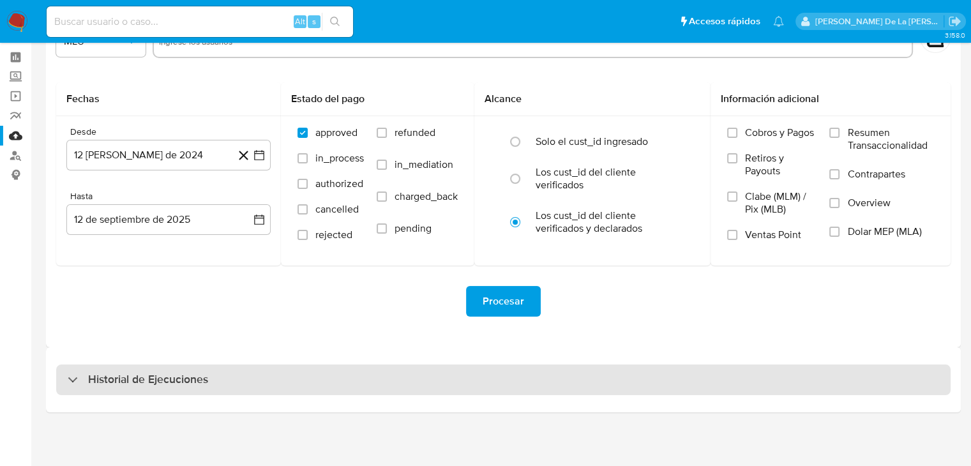
click at [75, 377] on div "Historial de Ejecuciones" at bounding box center [138, 379] width 140 height 15
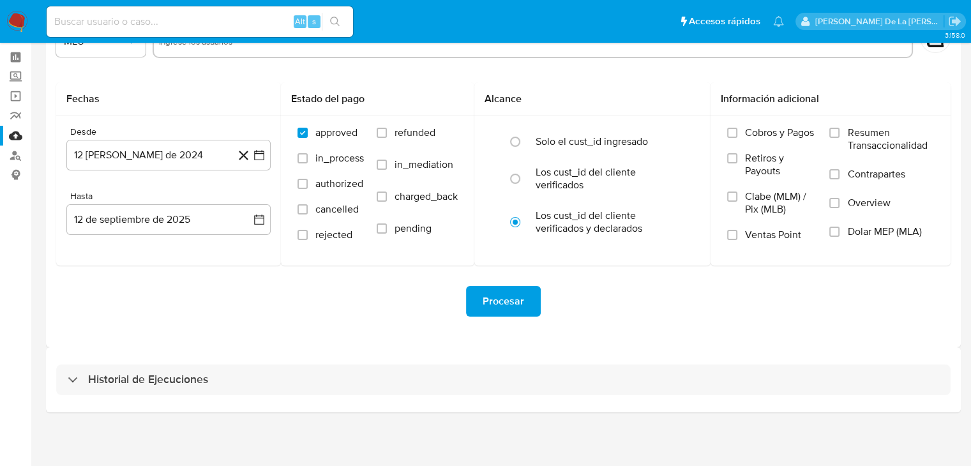
select select "10"
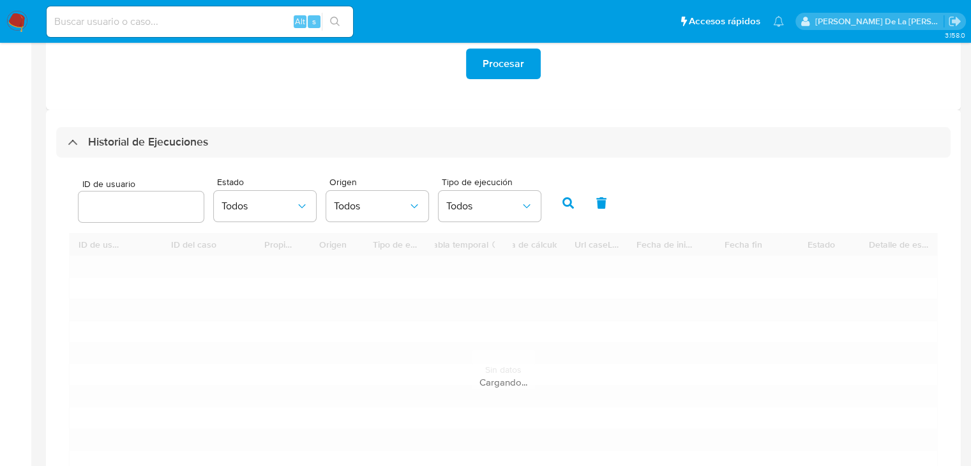
scroll to position [368, 0]
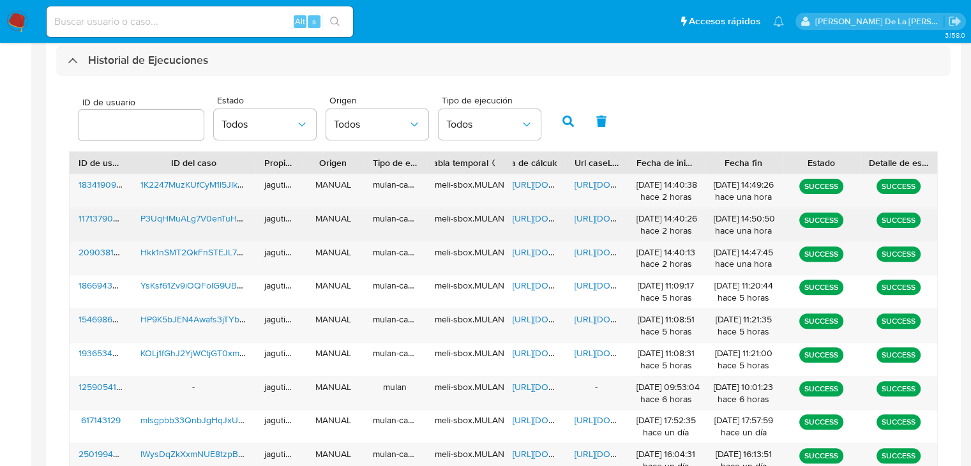
click at [166, 214] on span "P3UqHMuALg7V0enTuHnf7IWG" at bounding box center [202, 218] width 124 height 13
click at [525, 214] on span "[URL][DOMAIN_NAME]" at bounding box center [557, 218] width 88 height 13
click at [603, 215] on span "[URL][DOMAIN_NAME]" at bounding box center [619, 218] width 88 height 13
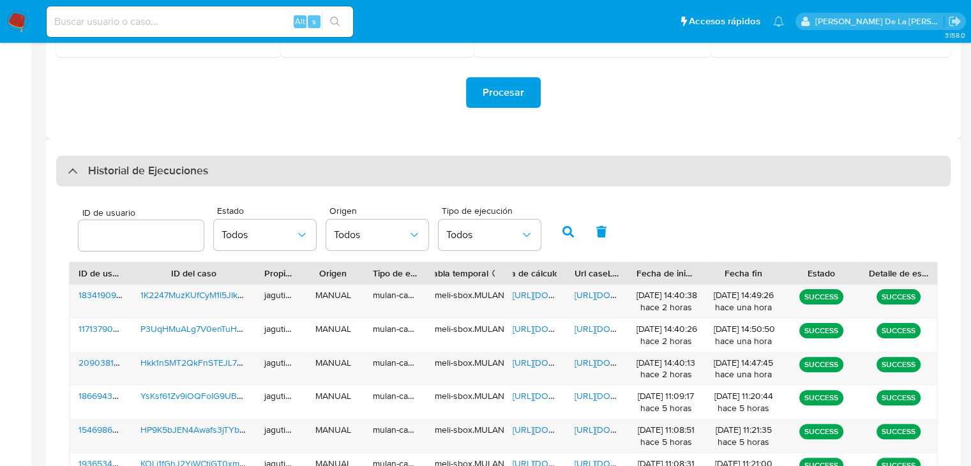
scroll to position [240, 0]
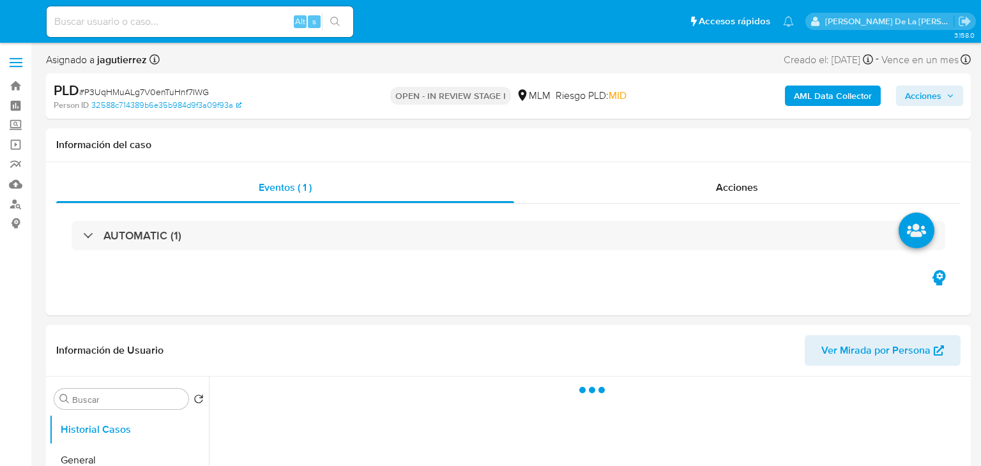
select select "10"
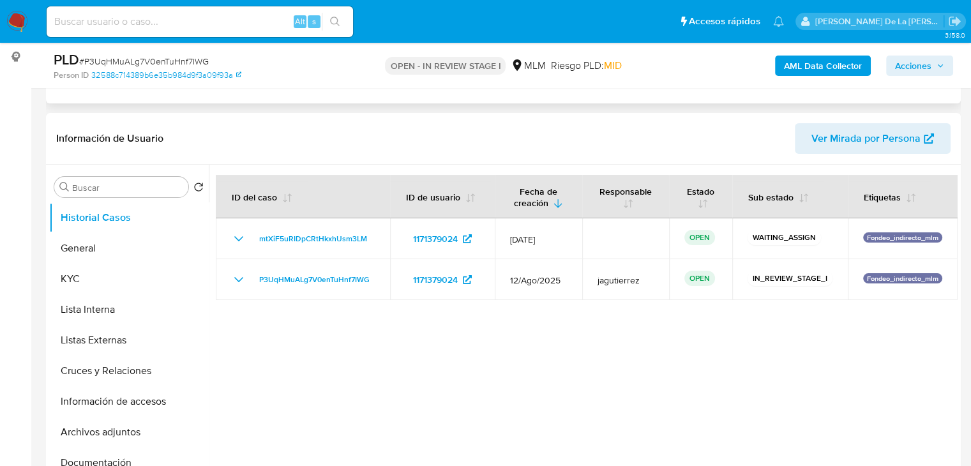
scroll to position [192, 0]
